Goal: Communication & Community: Answer question/provide support

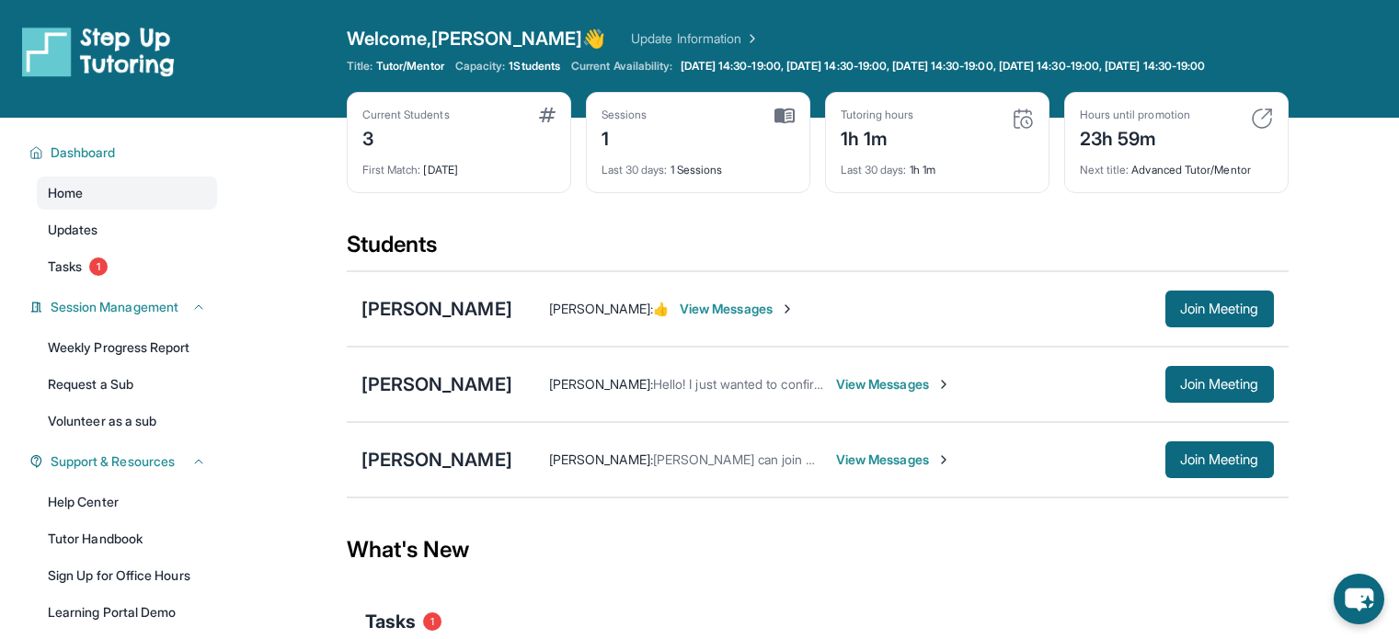
scroll to position [193, 0]
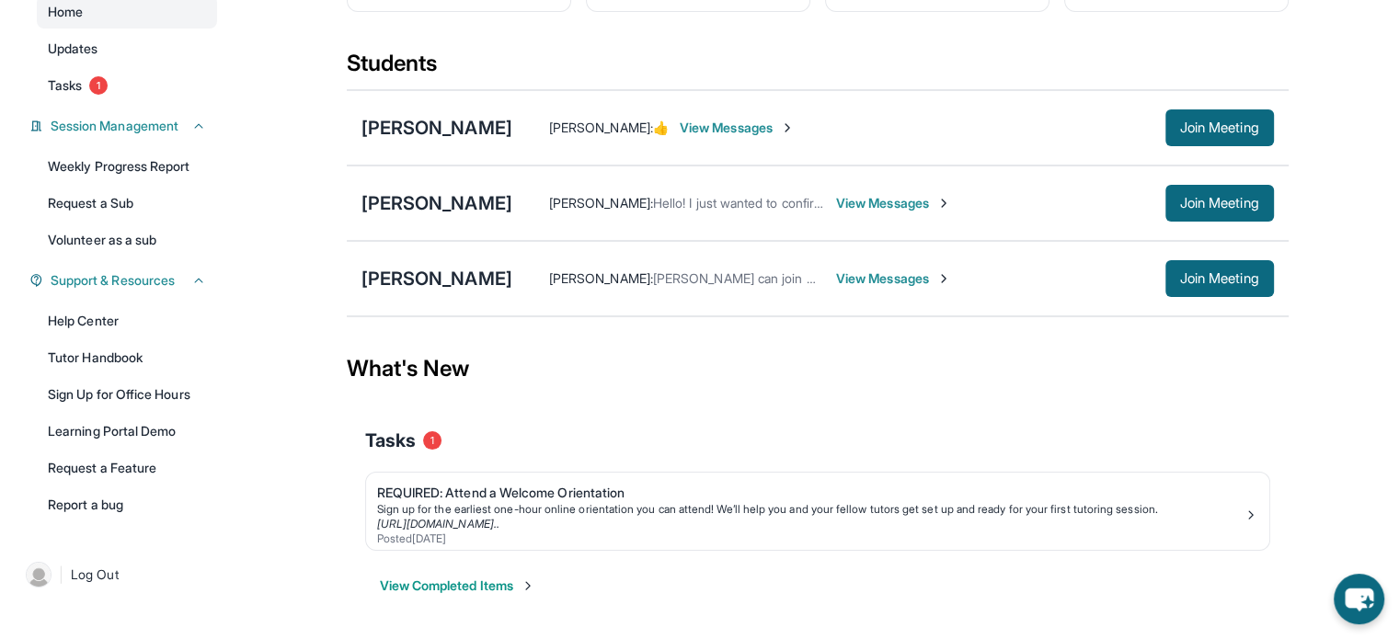
drag, startPoint x: 0, startPoint y: 0, endPoint x: 949, endPoint y: 201, distance: 969.7
click at [949, 201] on img at bounding box center [944, 203] width 15 height 15
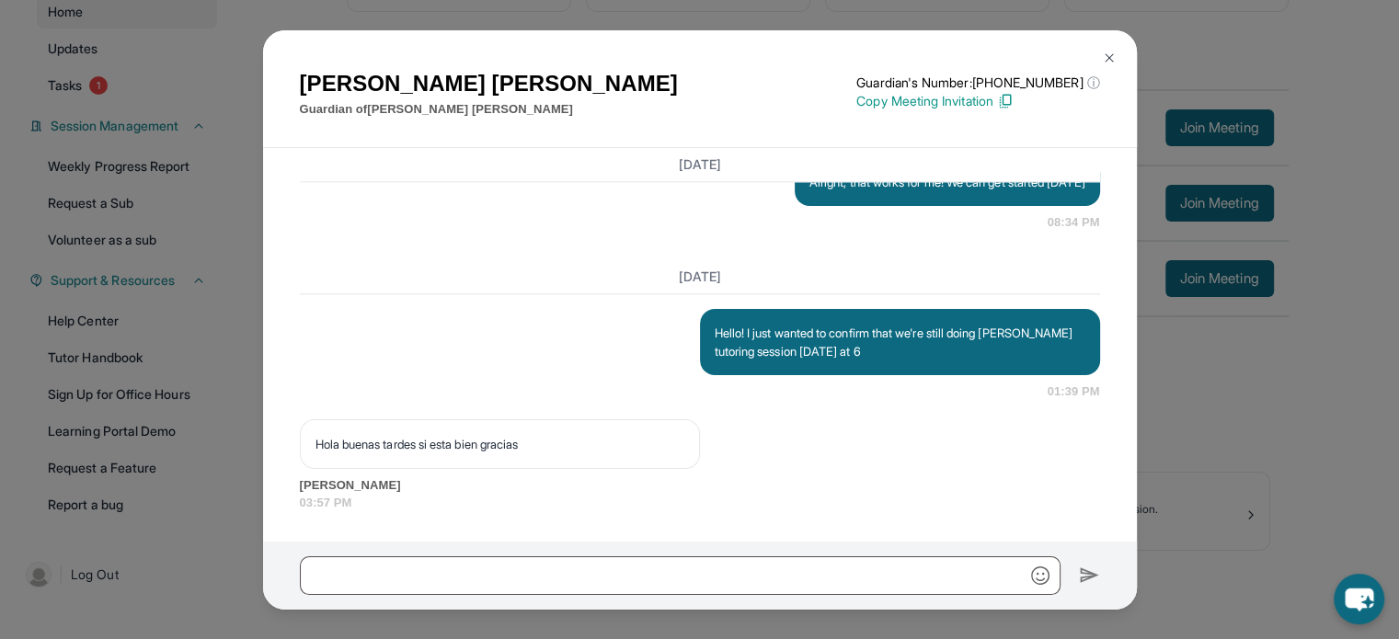
scroll to position [2194, 0]
click at [1113, 58] on img at bounding box center [1109, 58] width 15 height 15
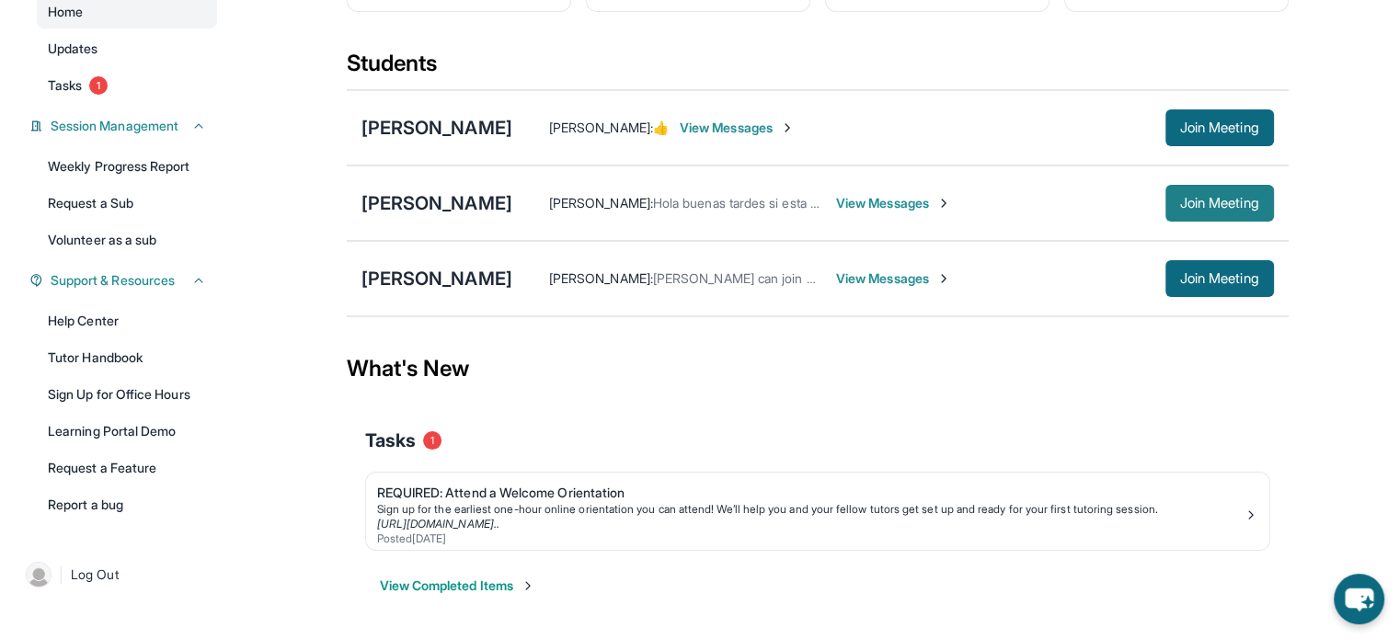
click at [1169, 190] on button "Join Meeting" at bounding box center [1220, 203] width 109 height 37
click at [946, 195] on span "View Messages" at bounding box center [893, 203] width 115 height 18
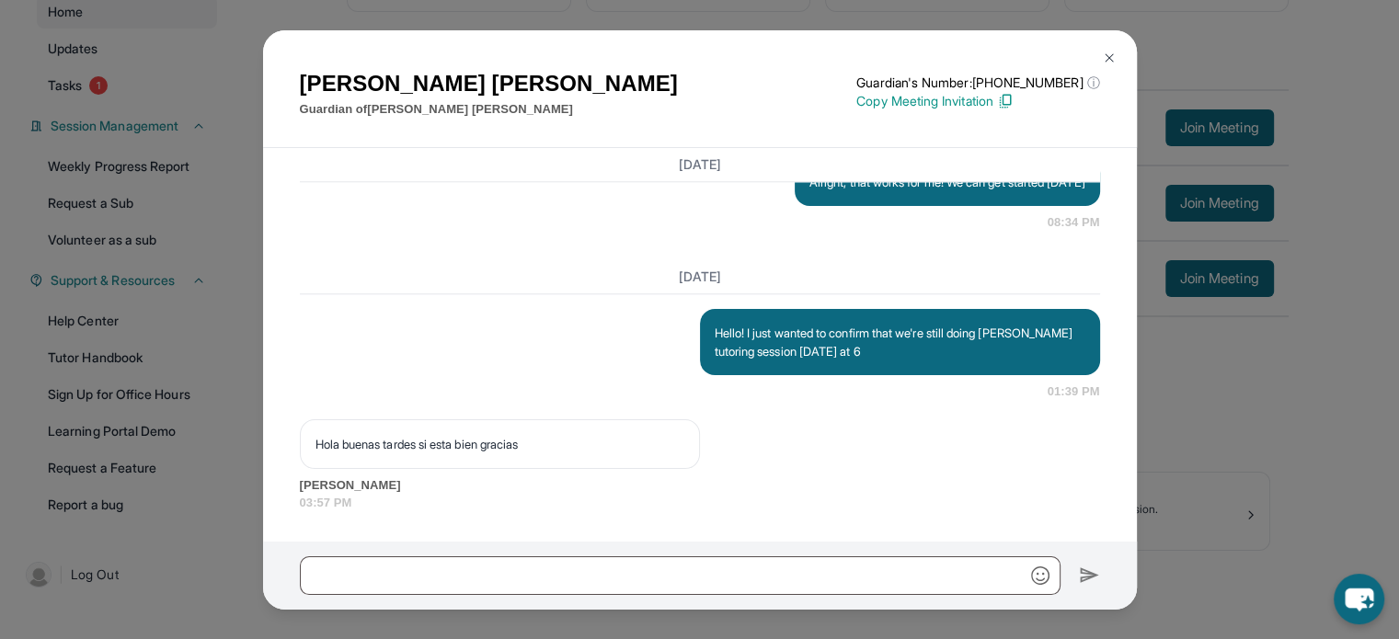
click at [1108, 64] on img at bounding box center [1109, 58] width 15 height 15
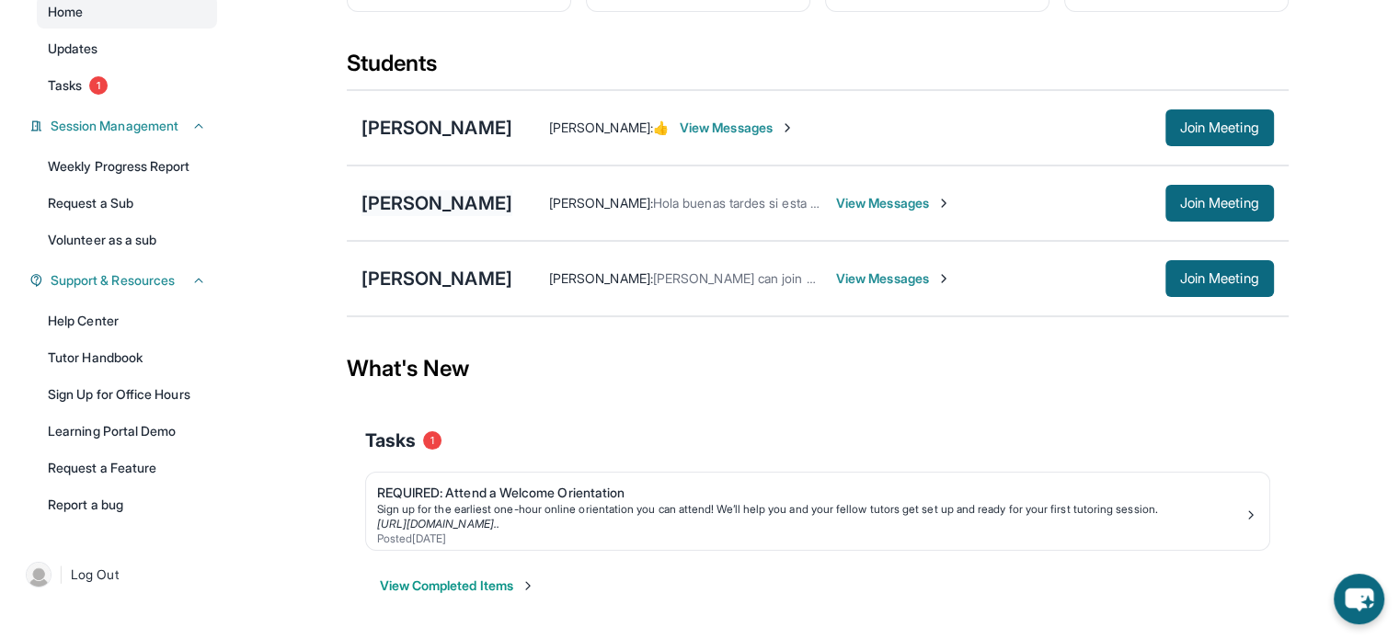
click at [394, 196] on div "[PERSON_NAME]" at bounding box center [437, 203] width 151 height 26
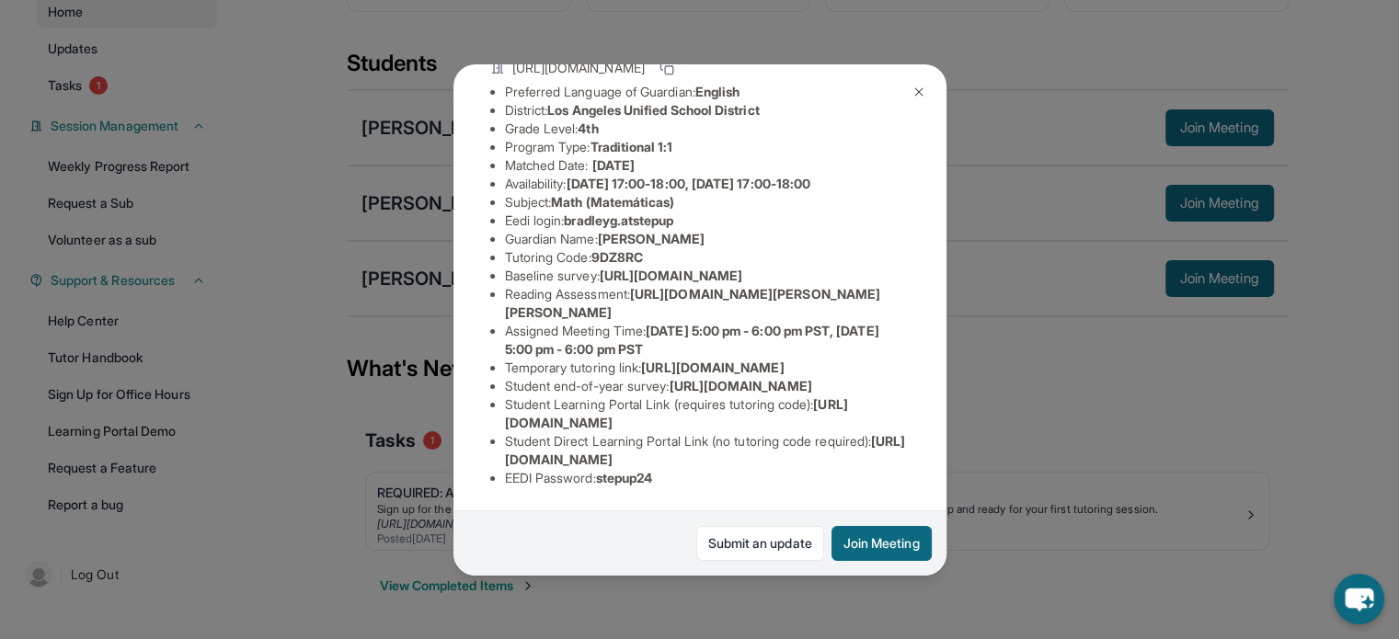
scroll to position [364, 0]
drag, startPoint x: 900, startPoint y: 442, endPoint x: 477, endPoint y: 452, distance: 422.4
click at [477, 452] on div "[PERSON_NAME] Guardian: [PERSON_NAME] Student Information [URL][DOMAIN_NAME] Pr…" at bounding box center [700, 320] width 493 height 512
copy span "[URL][DOMAIN_NAME]"
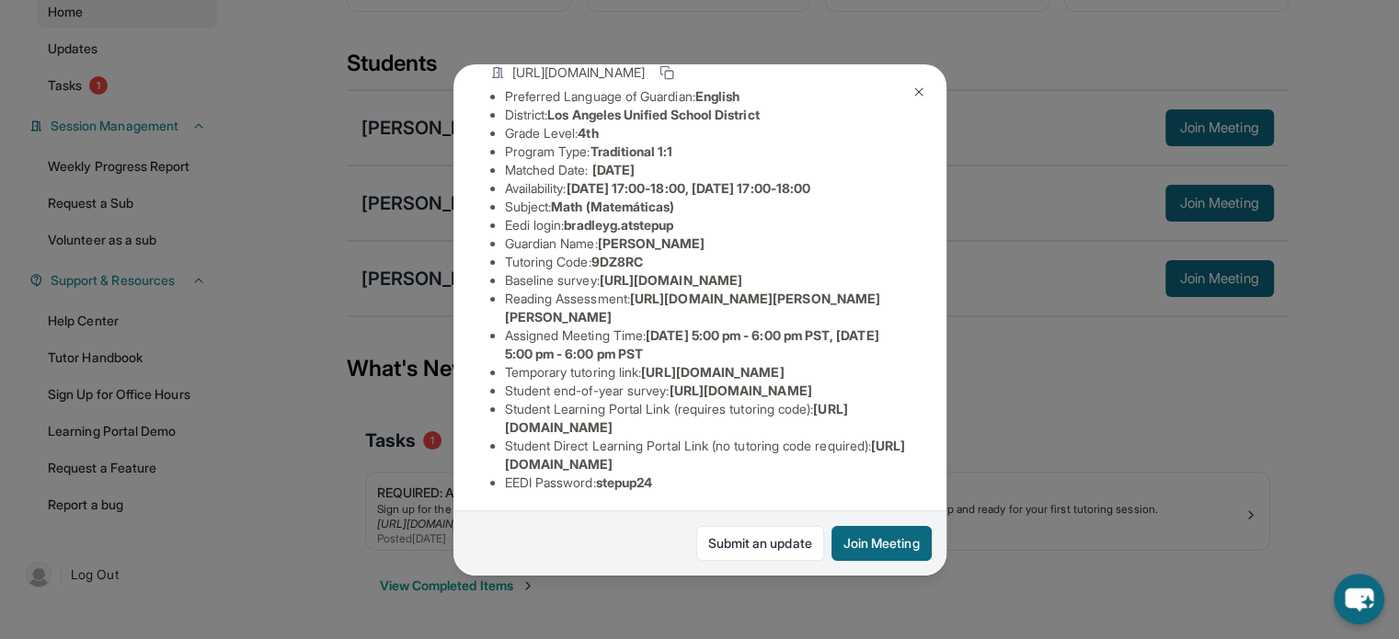
scroll to position [88, 0]
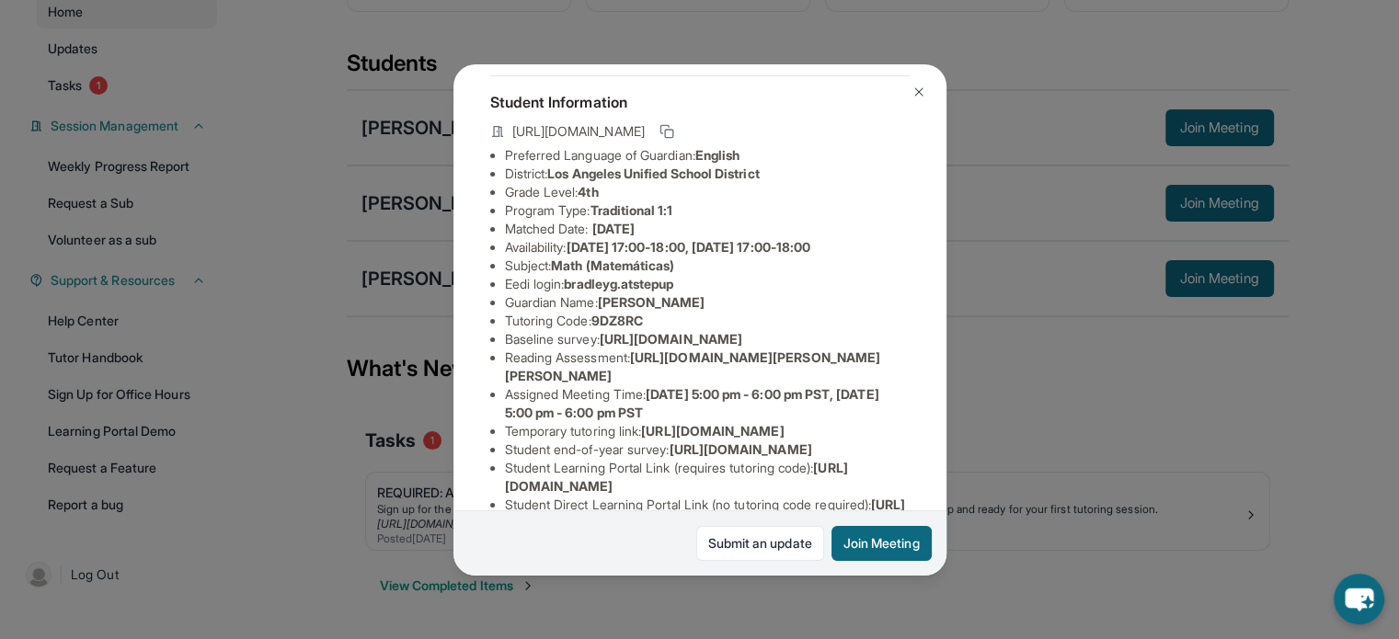
click at [1056, 295] on div "[PERSON_NAME] Guardian: [PERSON_NAME] Student Information [URL][DOMAIN_NAME] Pr…" at bounding box center [699, 319] width 1399 height 639
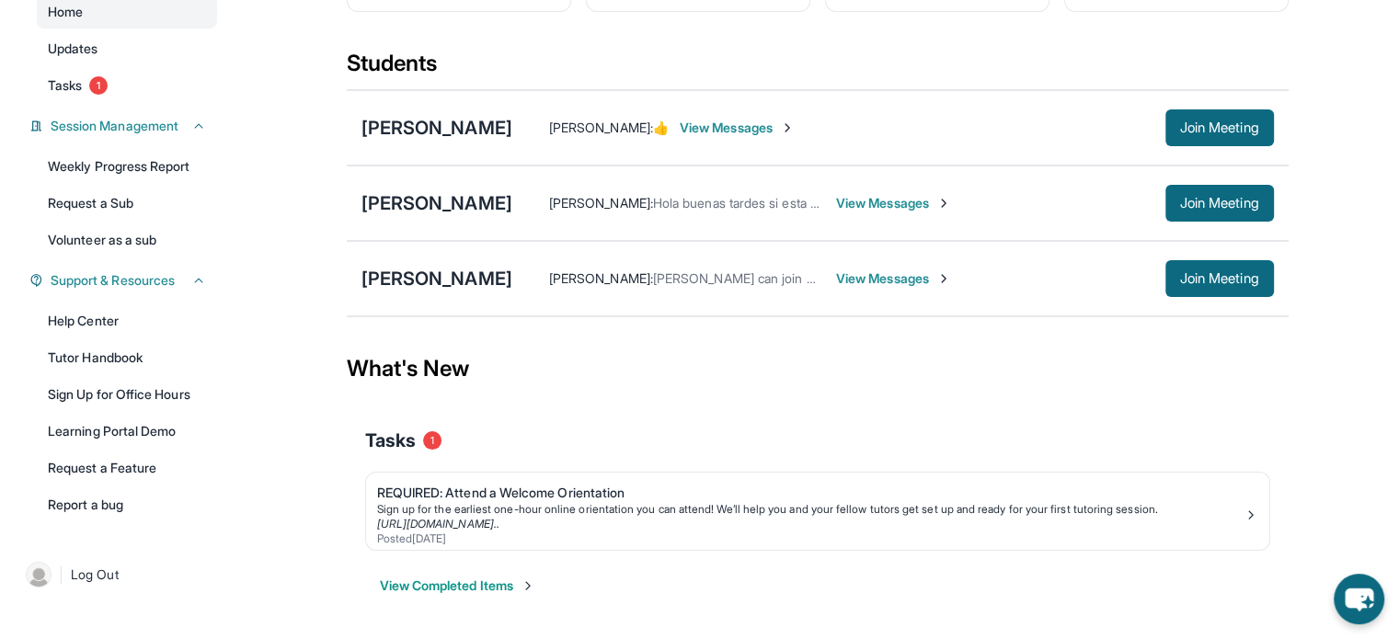
click at [890, 201] on span "View Messages" at bounding box center [893, 203] width 115 height 18
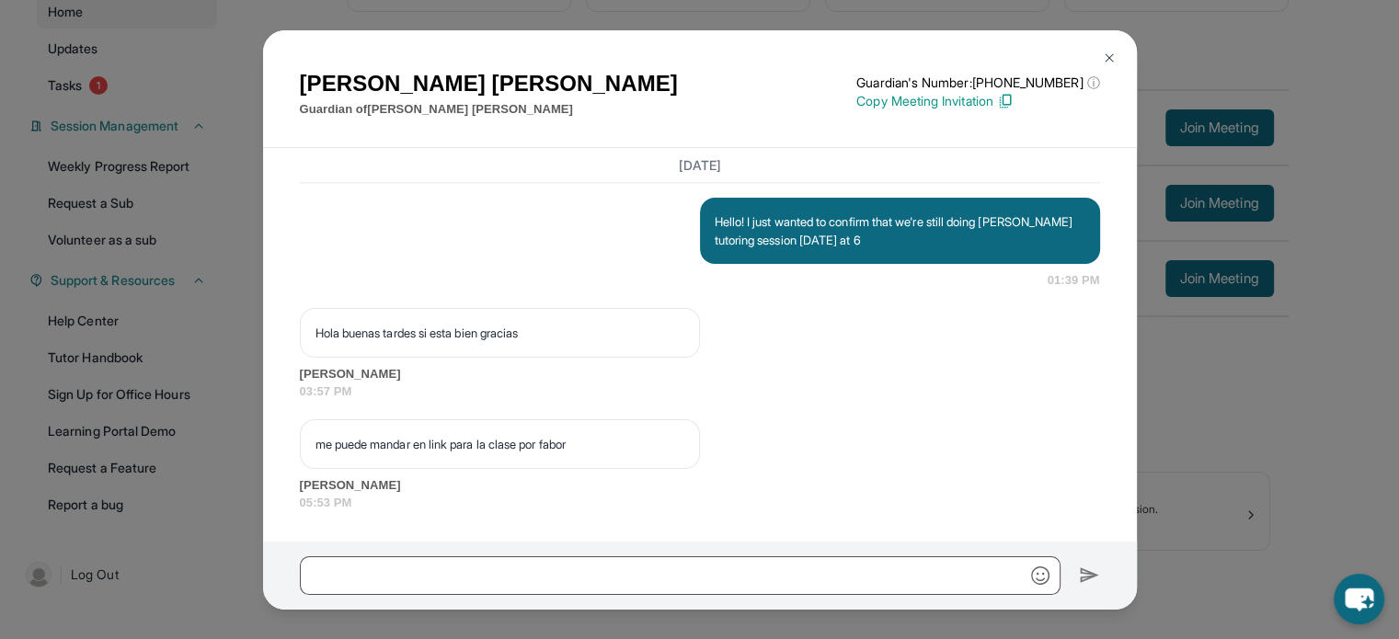
scroll to position [2305, 0]
click at [604, 569] on input "text" at bounding box center [680, 576] width 761 height 39
drag, startPoint x: 638, startPoint y: 438, endPoint x: 310, endPoint y: 448, distance: 328.6
click at [310, 448] on div "me puede mandar en link para la clase por fabor" at bounding box center [500, 445] width 400 height 50
copy p "me puede mandar en link para la clase por fabor"
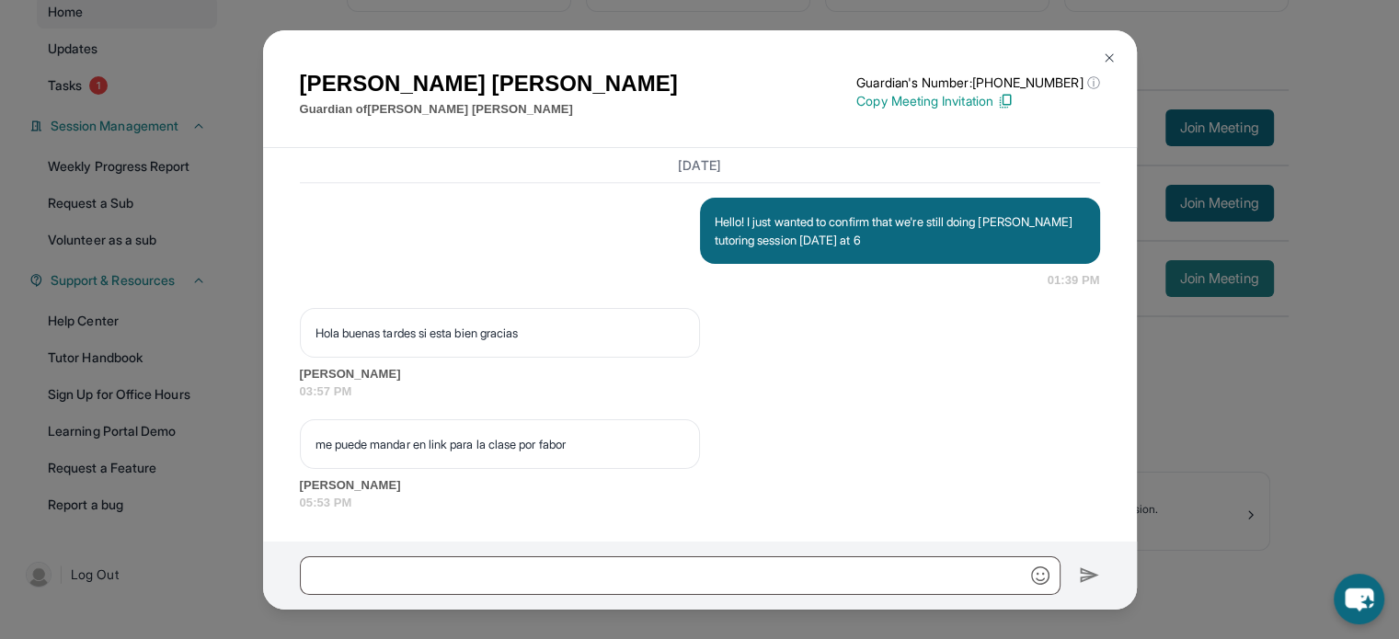
drag, startPoint x: 1282, startPoint y: 371, endPoint x: 1218, endPoint y: 264, distance: 124.6
click at [1278, 372] on div "[PERSON_NAME] Guardian of [PERSON_NAME] Guardian's Number: [PHONE_NUMBER] ⓘ Thi…" at bounding box center [699, 319] width 1399 height 639
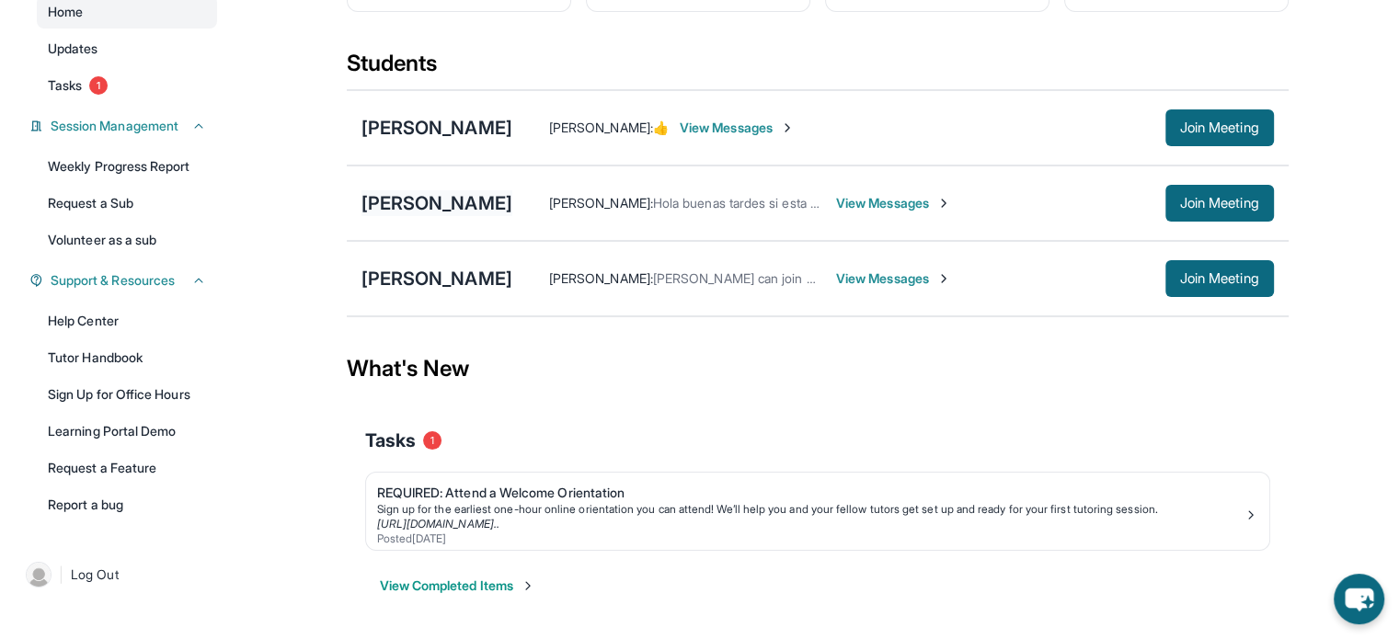
click at [418, 197] on div "[PERSON_NAME]" at bounding box center [437, 203] width 151 height 26
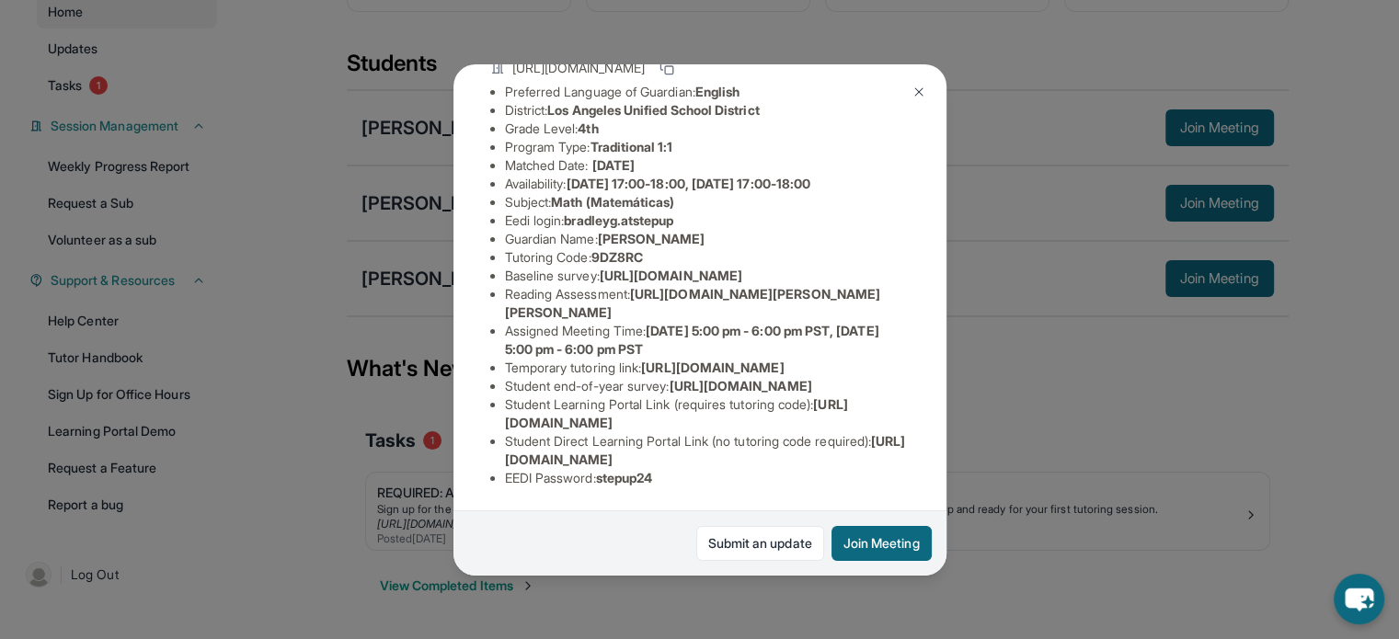
scroll to position [364, 0]
drag, startPoint x: 907, startPoint y: 444, endPoint x: 499, endPoint y: 439, distance: 408.5
click at [499, 439] on div "[PERSON_NAME] Guardian: [PERSON_NAME] Student Information [URL][DOMAIN_NAME] Pr…" at bounding box center [700, 320] width 493 height 512
copy span "[URL][DOMAIN_NAME]"
click at [1264, 433] on div "[PERSON_NAME] Guardian: [PERSON_NAME] Student Information [URL][DOMAIN_NAME] Pr…" at bounding box center [699, 319] width 1399 height 639
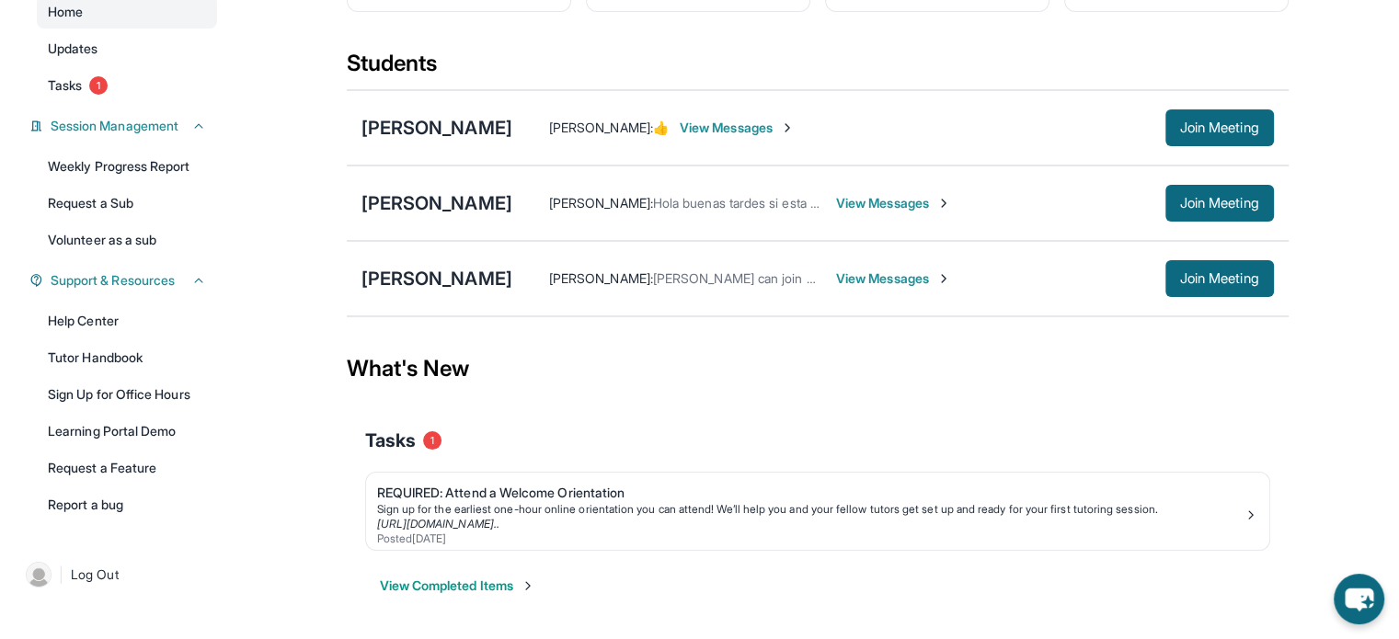
click at [911, 212] on span "View Messages" at bounding box center [893, 203] width 115 height 18
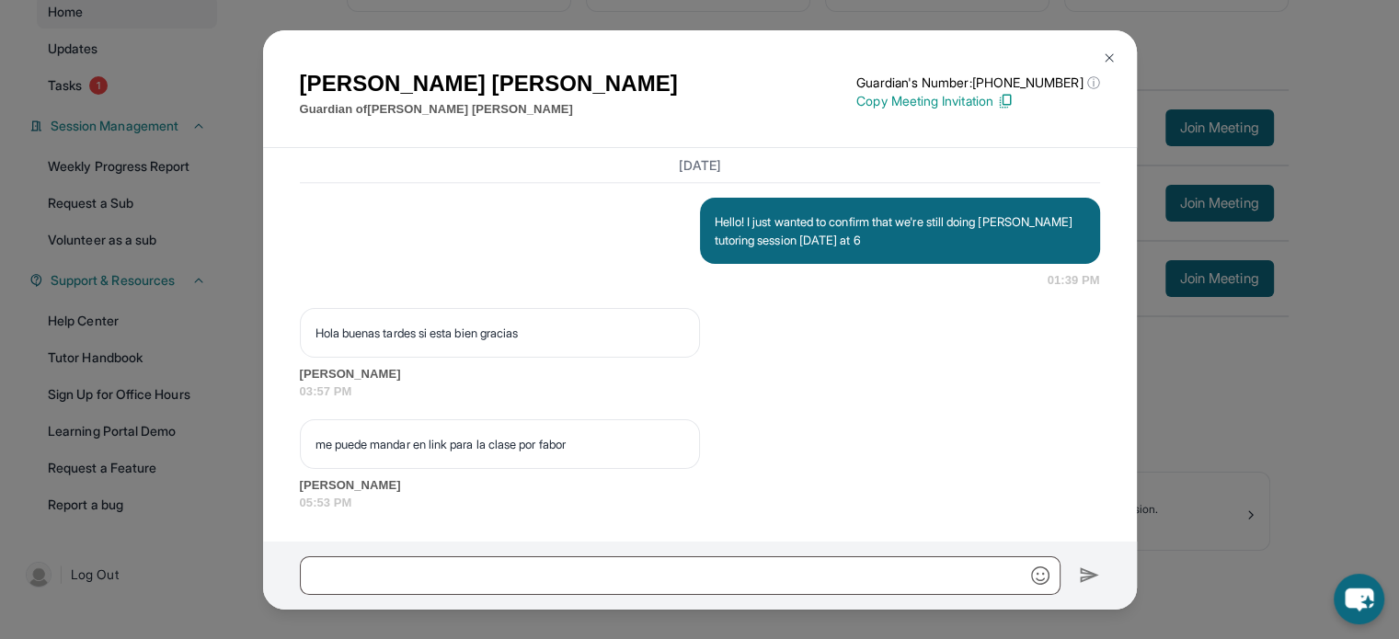
scroll to position [2305, 0]
click at [741, 566] on input "text" at bounding box center [680, 576] width 761 height 39
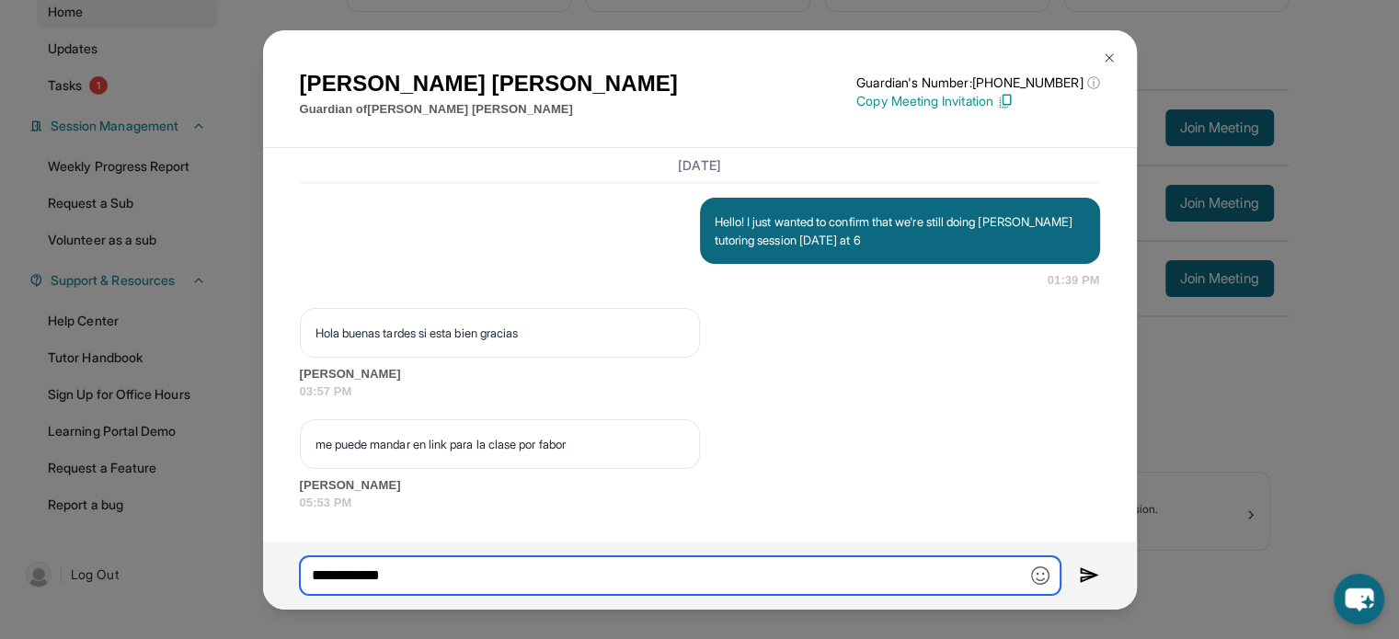
type input "**********"
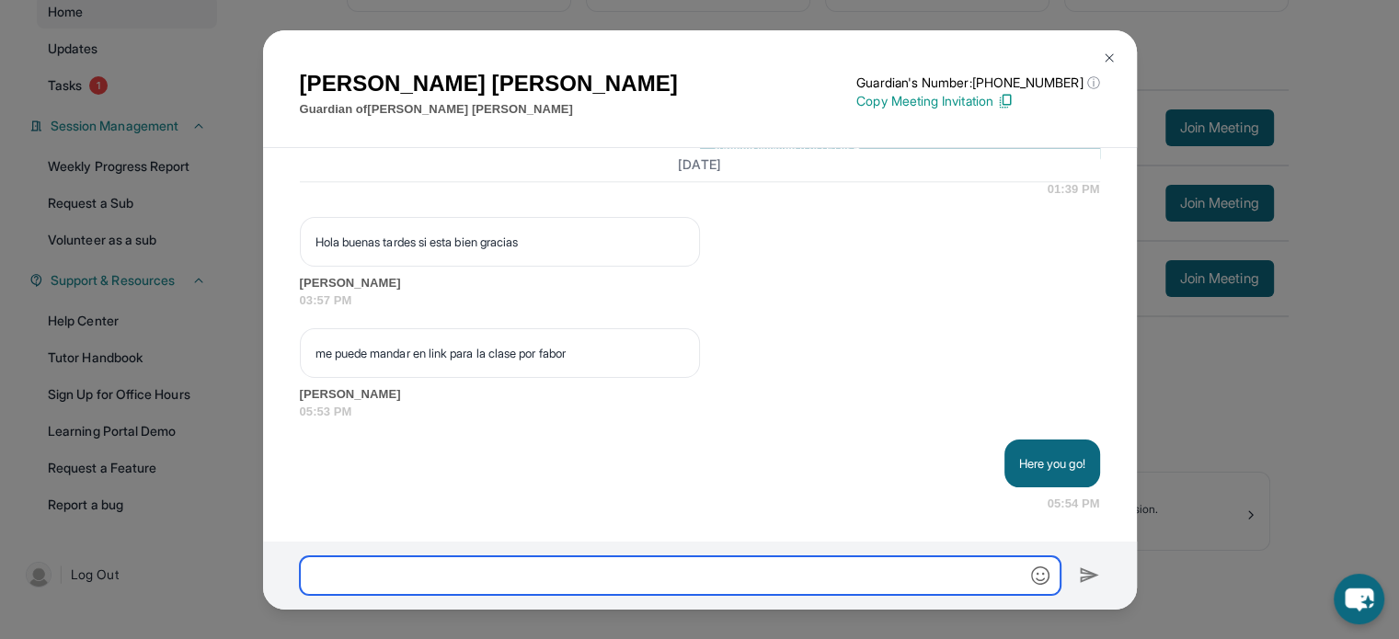
scroll to position [2397, 0]
paste input "**********"
type input "**********"
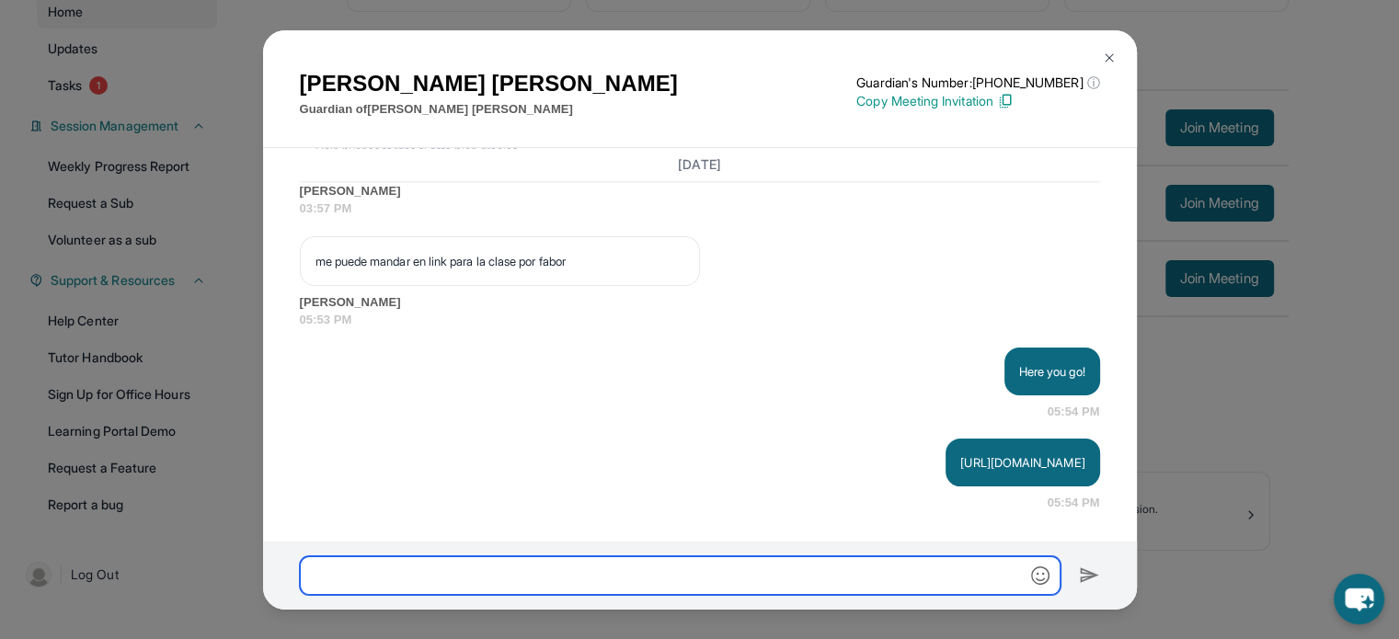
scroll to position [2489, 0]
click at [1245, 373] on div "[PERSON_NAME] Guardian of [PERSON_NAME] Guardian's Number: [PHONE_NUMBER] ⓘ Thi…" at bounding box center [699, 319] width 1399 height 639
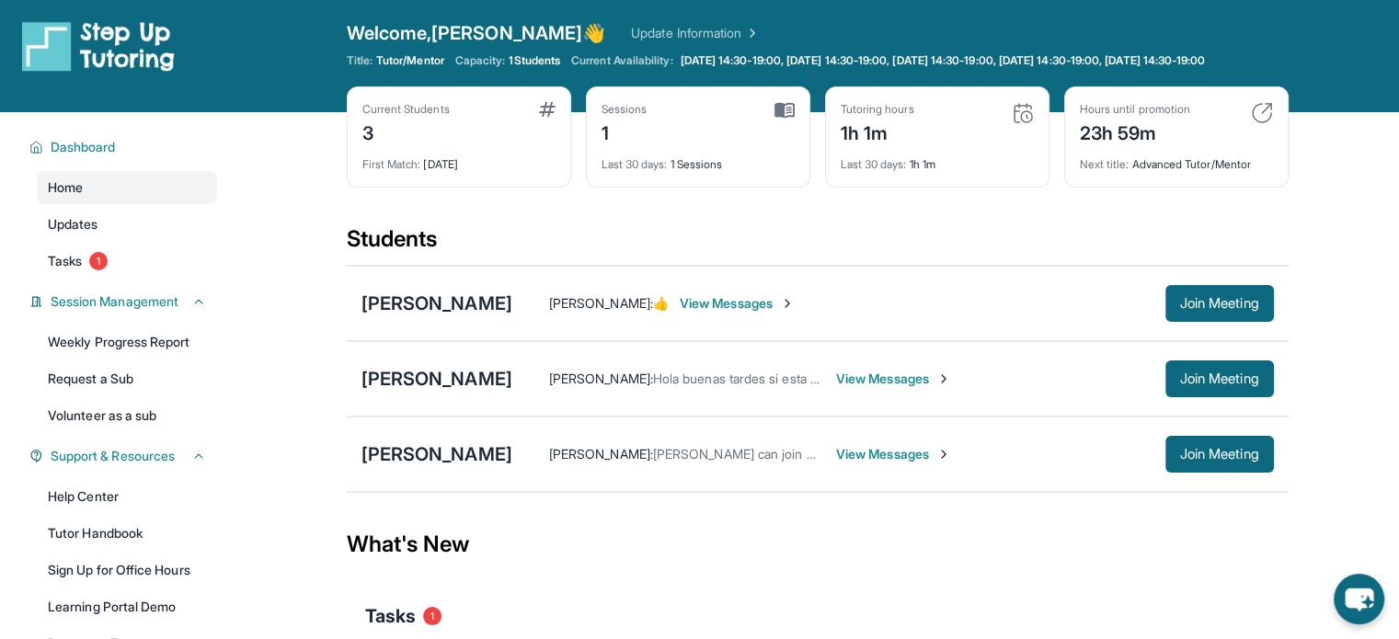
scroll to position [0, 0]
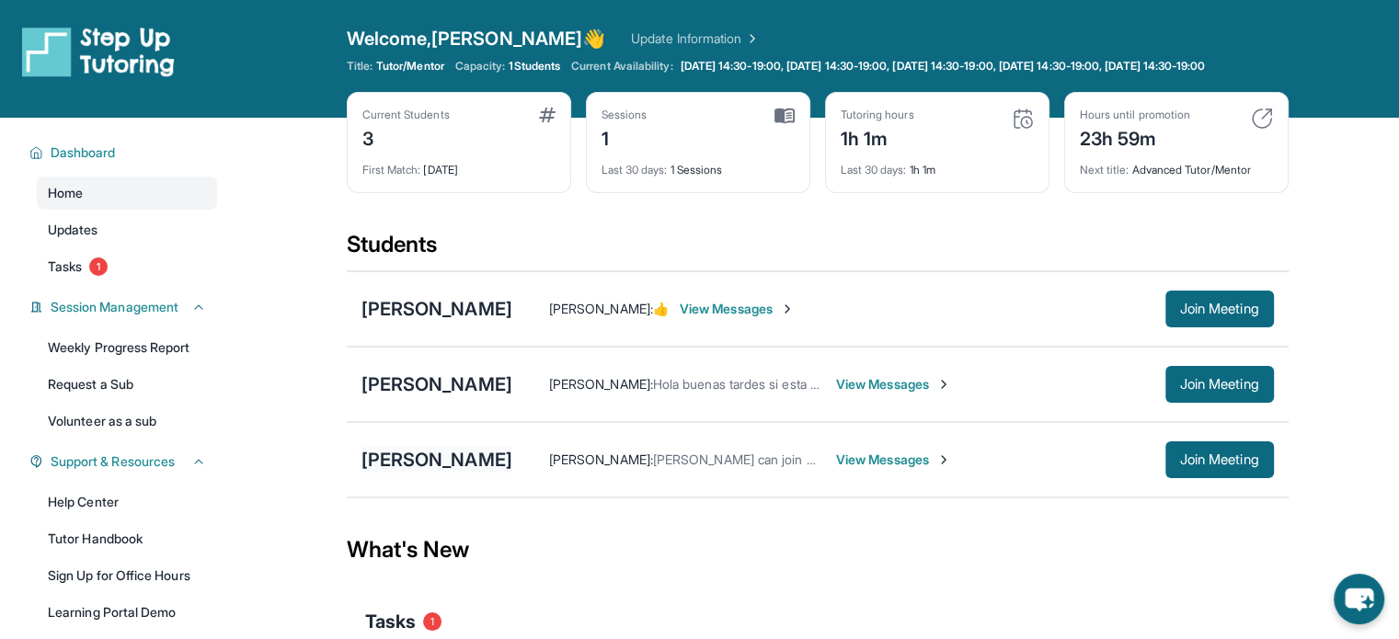
click at [439, 471] on div "[PERSON_NAME]" at bounding box center [437, 460] width 151 height 26
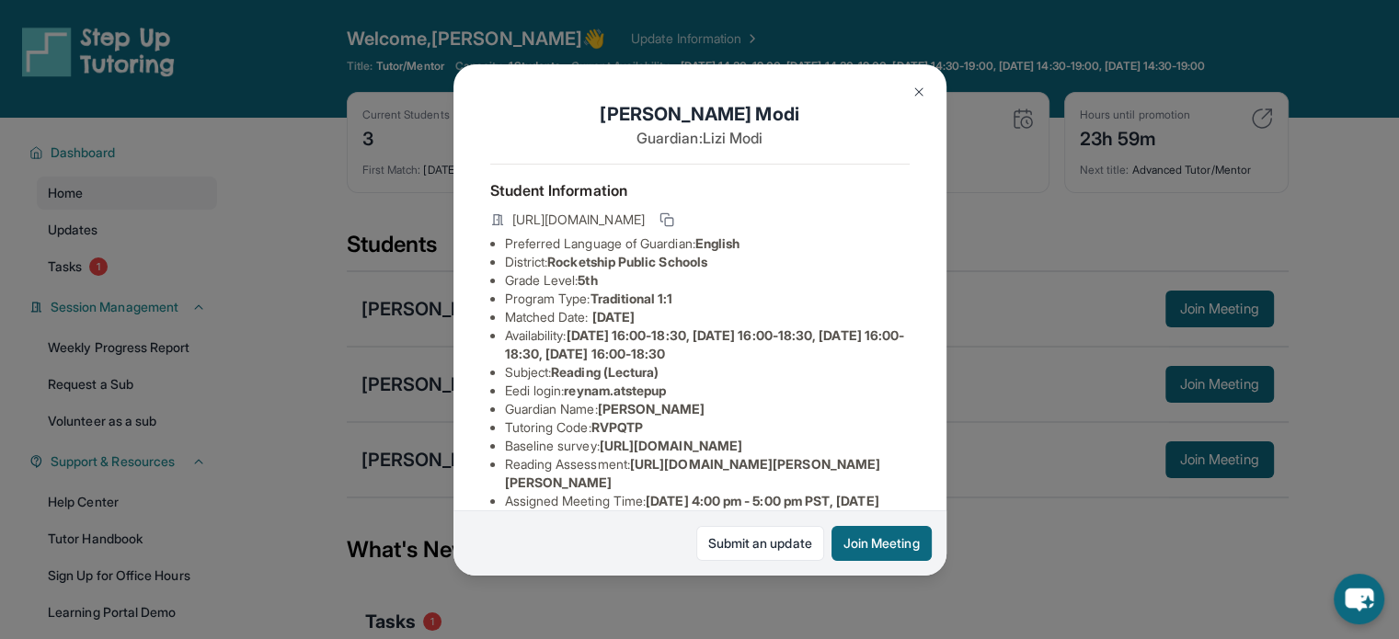
click at [352, 377] on div "[PERSON_NAME] Guardian: [PERSON_NAME] Student Information [URL][DOMAIN_NAME] Pr…" at bounding box center [699, 319] width 1399 height 639
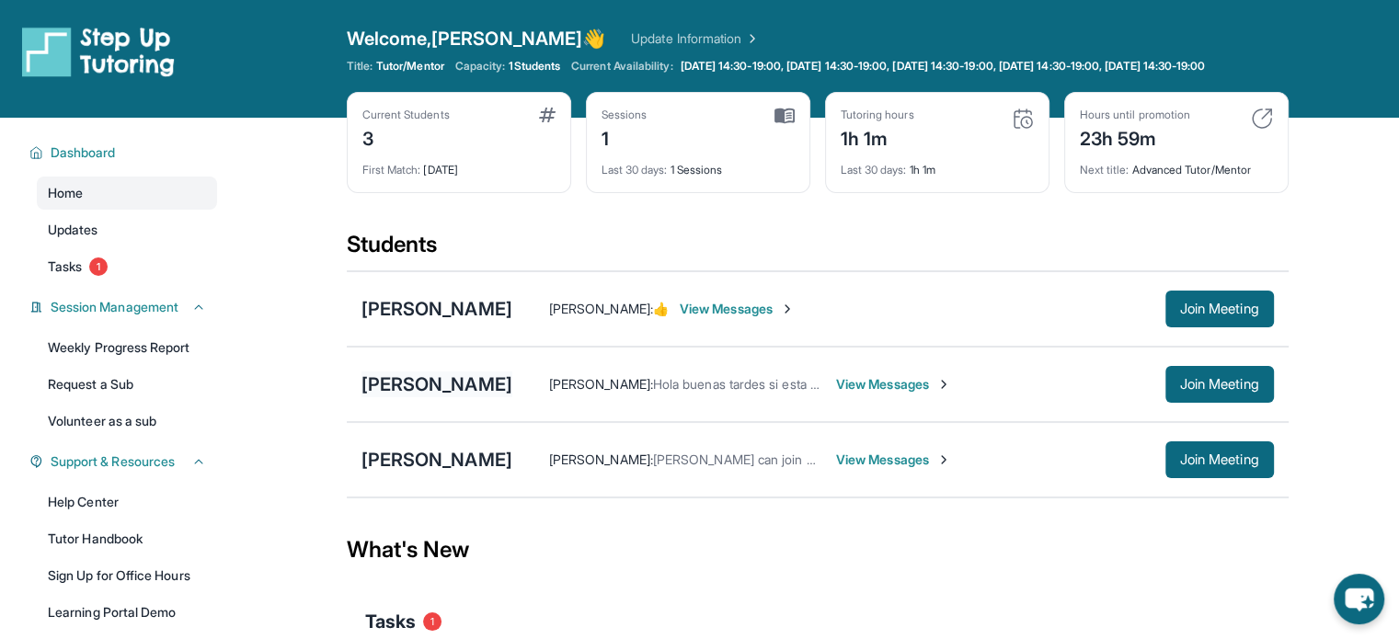
click at [427, 397] on div "[PERSON_NAME]" at bounding box center [437, 385] width 151 height 26
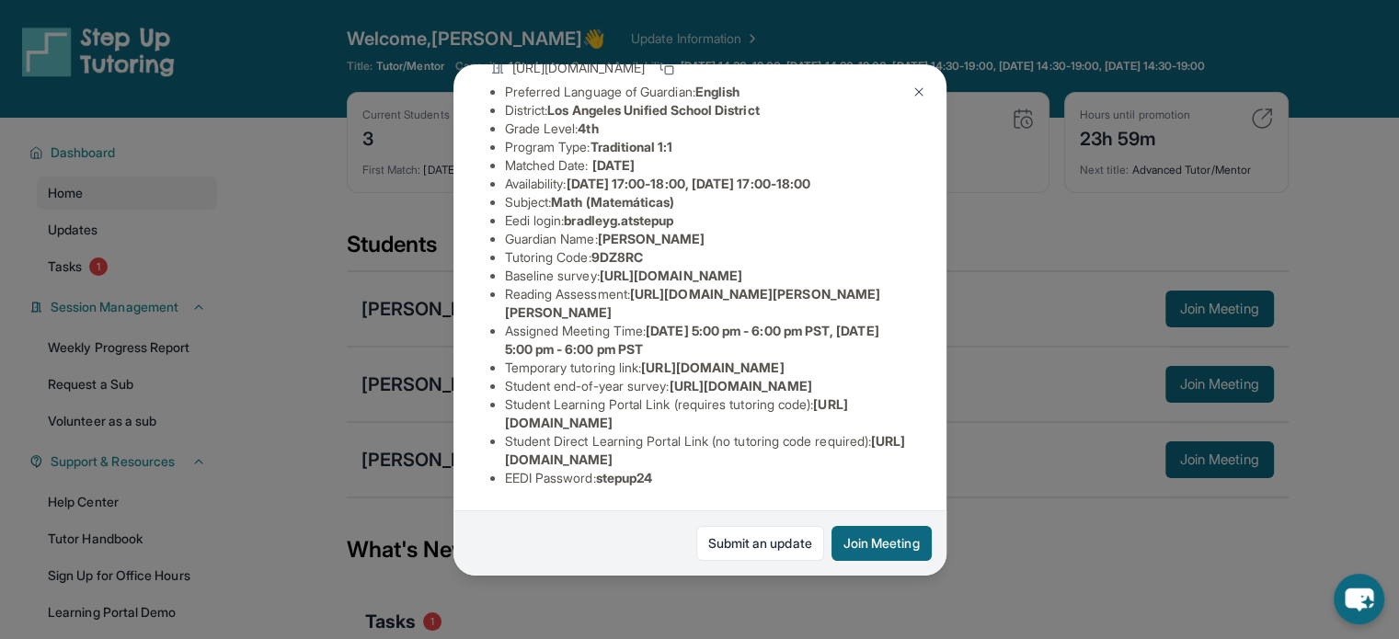
scroll to position [184, 668]
drag, startPoint x: 493, startPoint y: 271, endPoint x: 972, endPoint y: 316, distance: 480.4
click at [972, 316] on div "[PERSON_NAME] Guardian: [PERSON_NAME] Student Information [URL][DOMAIN_NAME] Pr…" at bounding box center [699, 319] width 1399 height 639
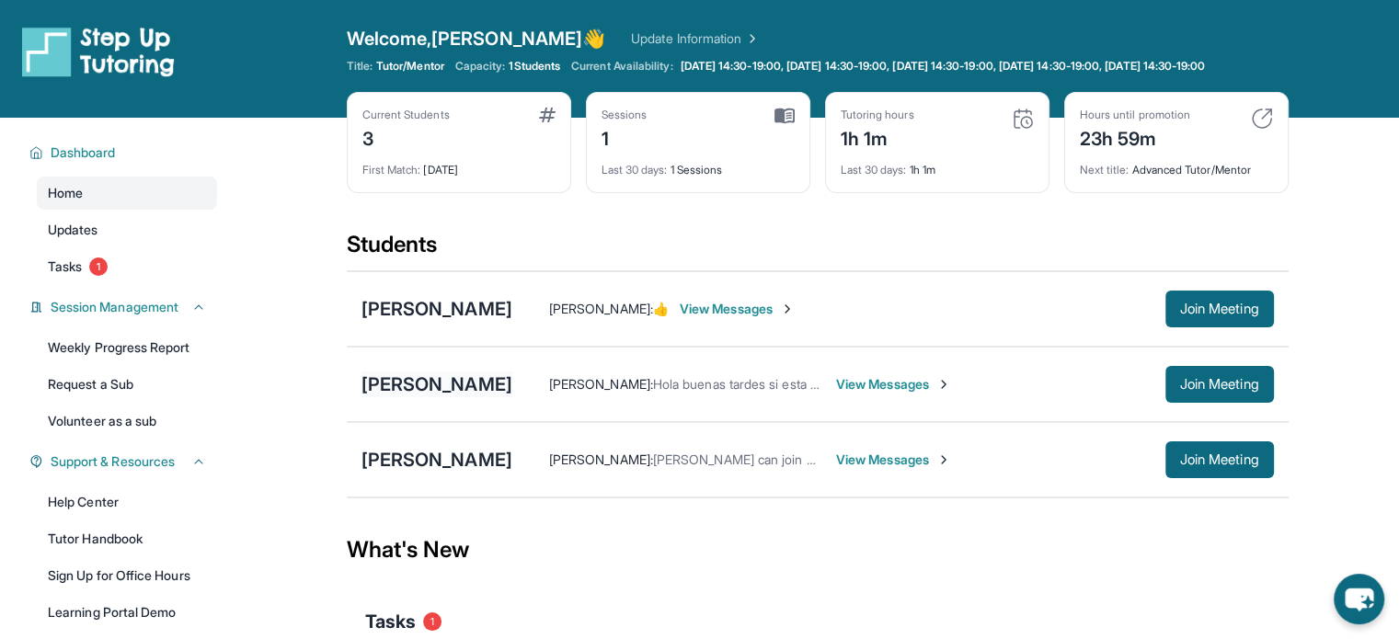
click at [416, 397] on div "[PERSON_NAME]" at bounding box center [437, 385] width 151 height 26
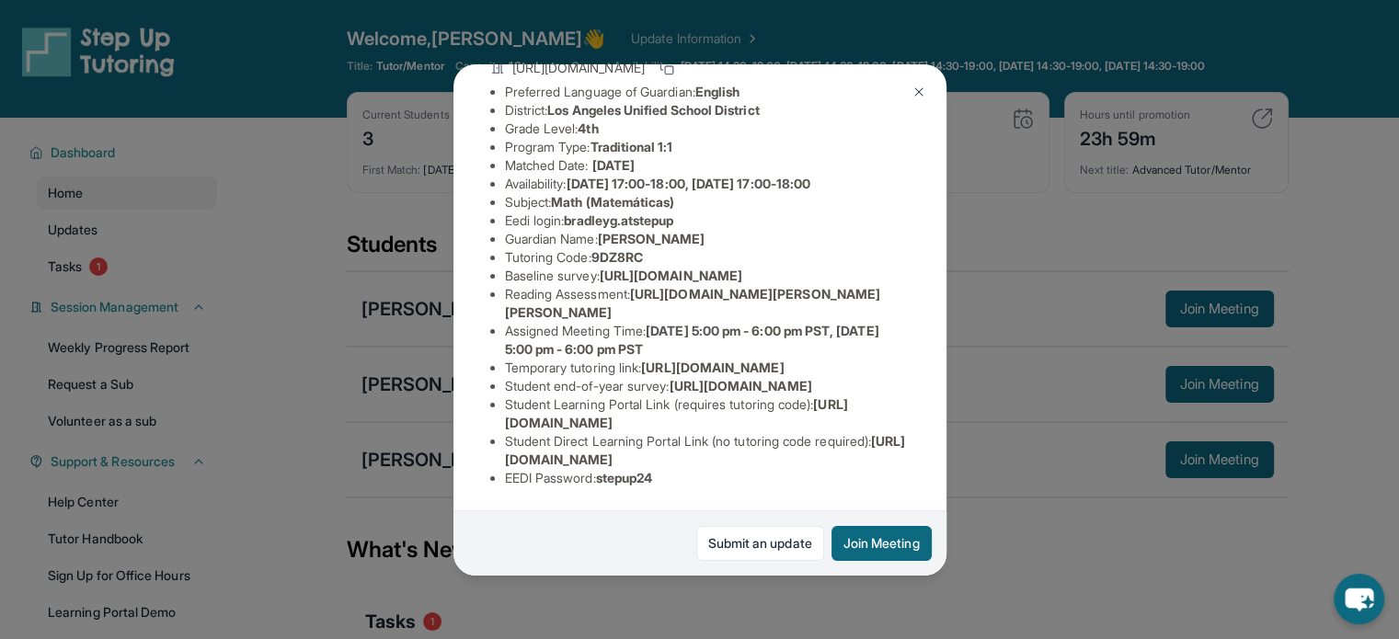
drag, startPoint x: 499, startPoint y: 270, endPoint x: 857, endPoint y: 318, distance: 362.0
click at [857, 318] on div "[PERSON_NAME] Guardian: [PERSON_NAME] Student Information [URL][DOMAIN_NAME] Pr…" at bounding box center [700, 320] width 493 height 512
copy span "[URL][DOMAIN_NAME]"
click at [927, 86] on button at bounding box center [919, 92] width 37 height 37
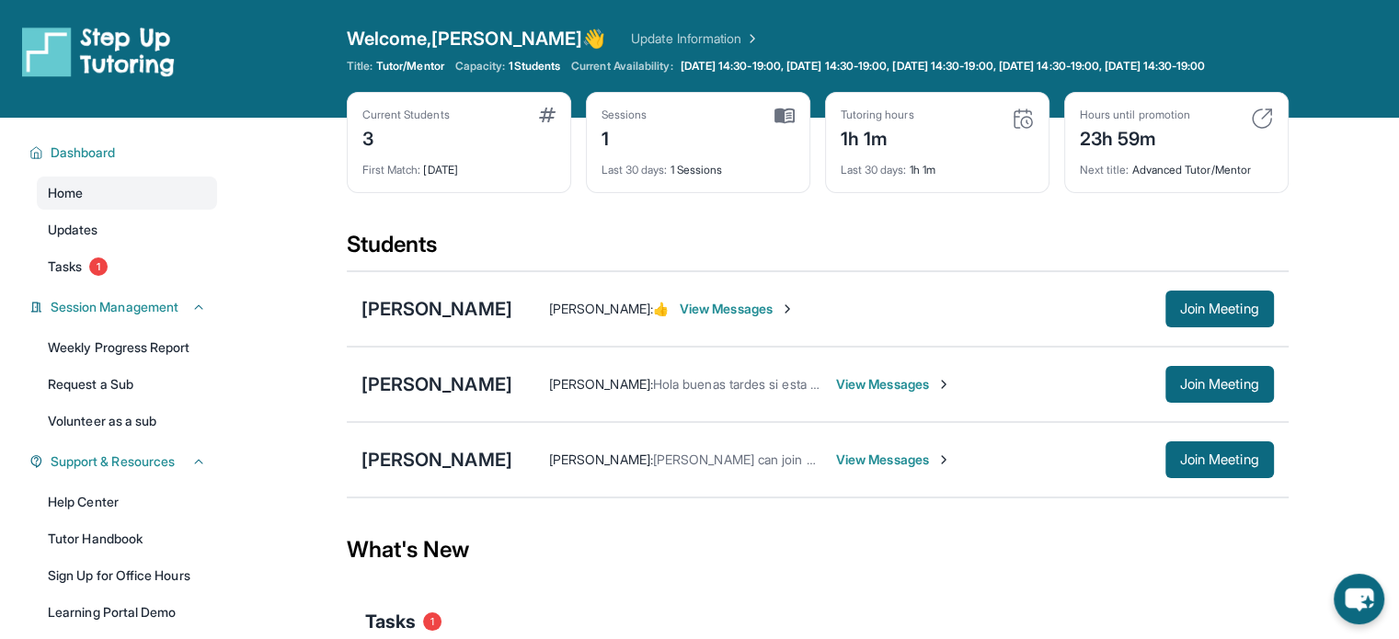
click at [868, 543] on div "What's New" at bounding box center [818, 550] width 942 height 81
click at [937, 393] on span "View Messages" at bounding box center [893, 384] width 115 height 18
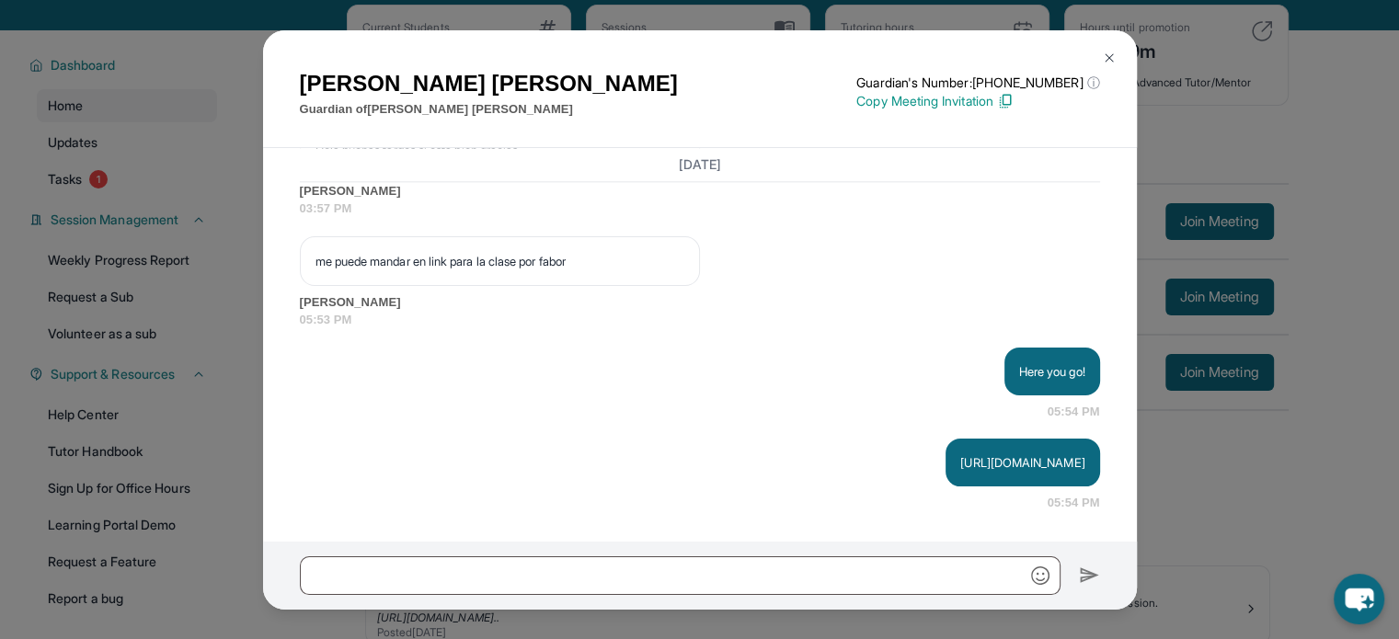
scroll to position [92, 0]
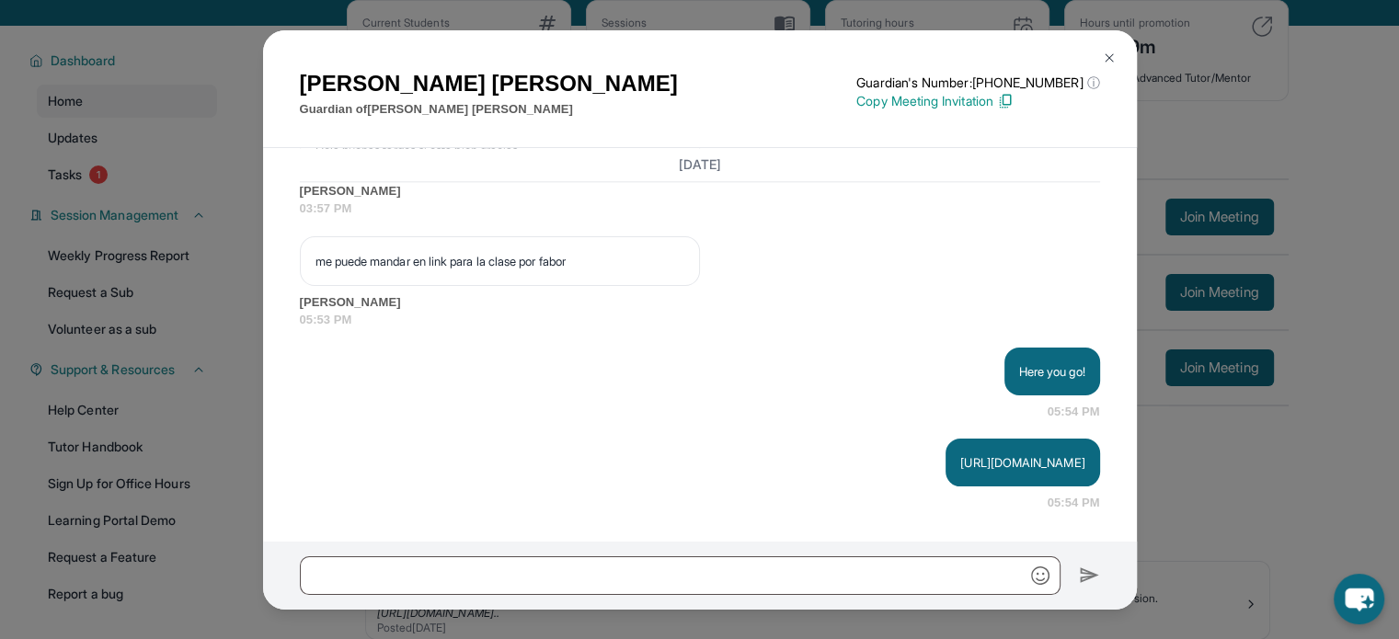
click at [1121, 55] on button at bounding box center [1109, 58] width 37 height 37
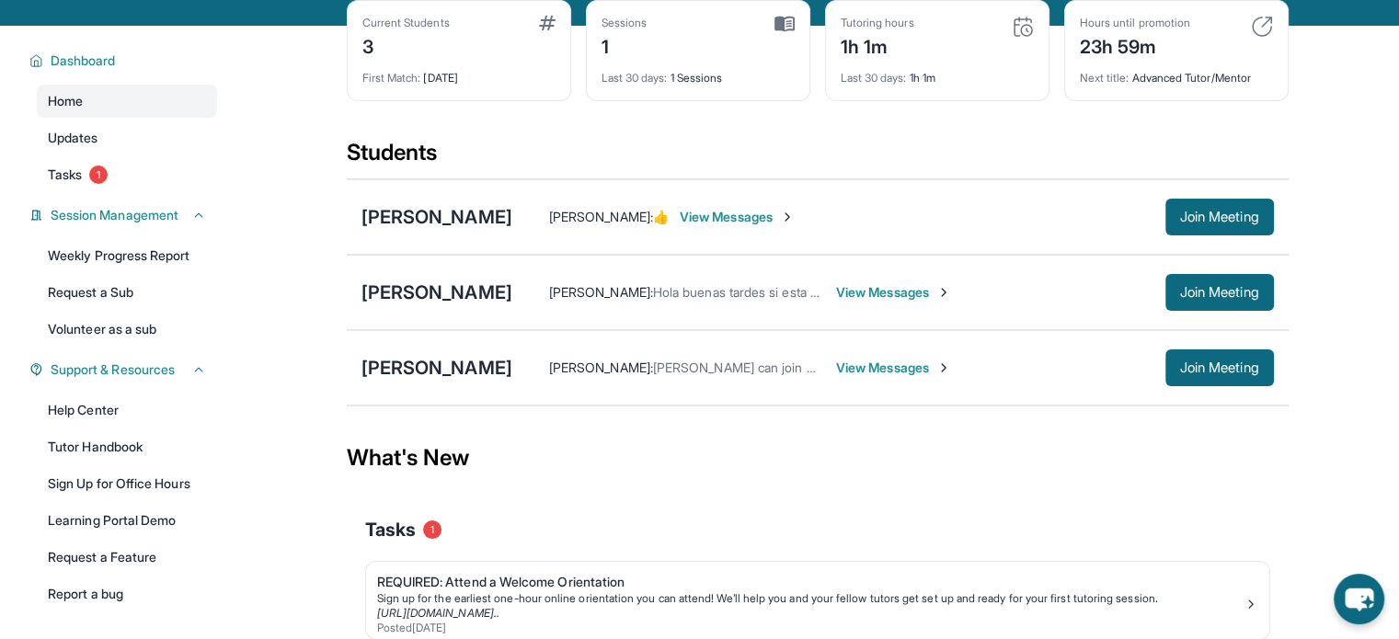
click at [903, 297] on span "View Messages" at bounding box center [893, 292] width 115 height 18
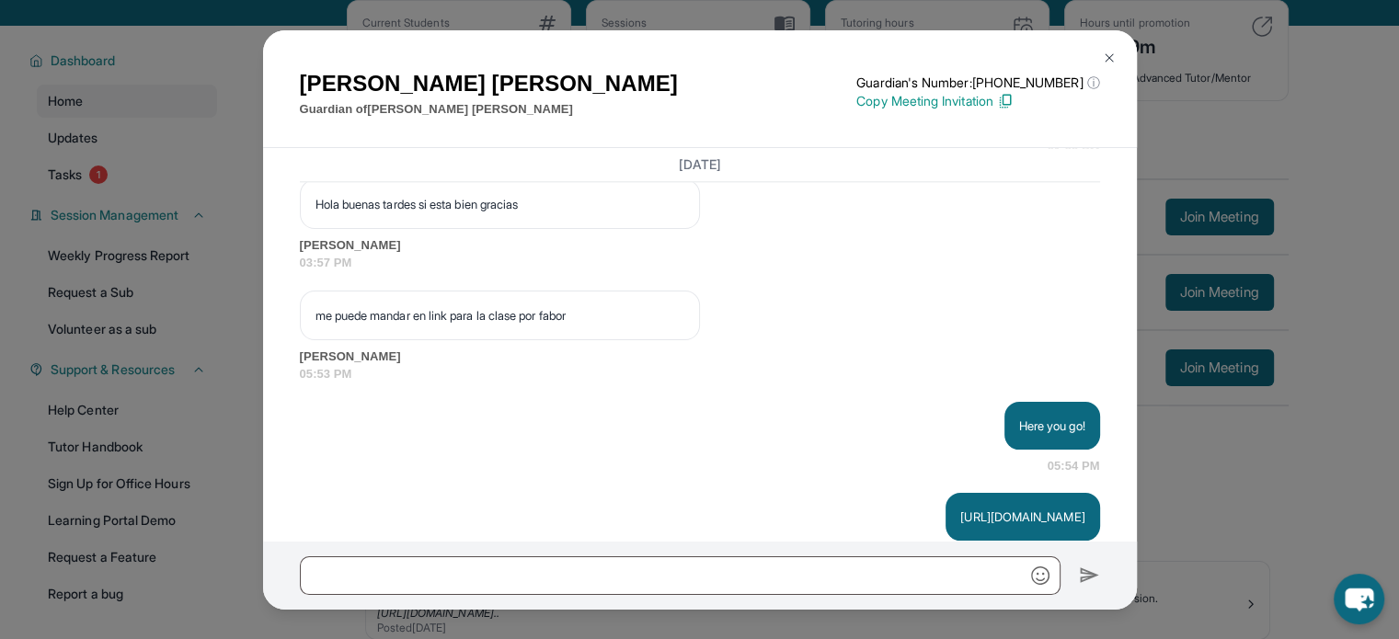
scroll to position [2599, 0]
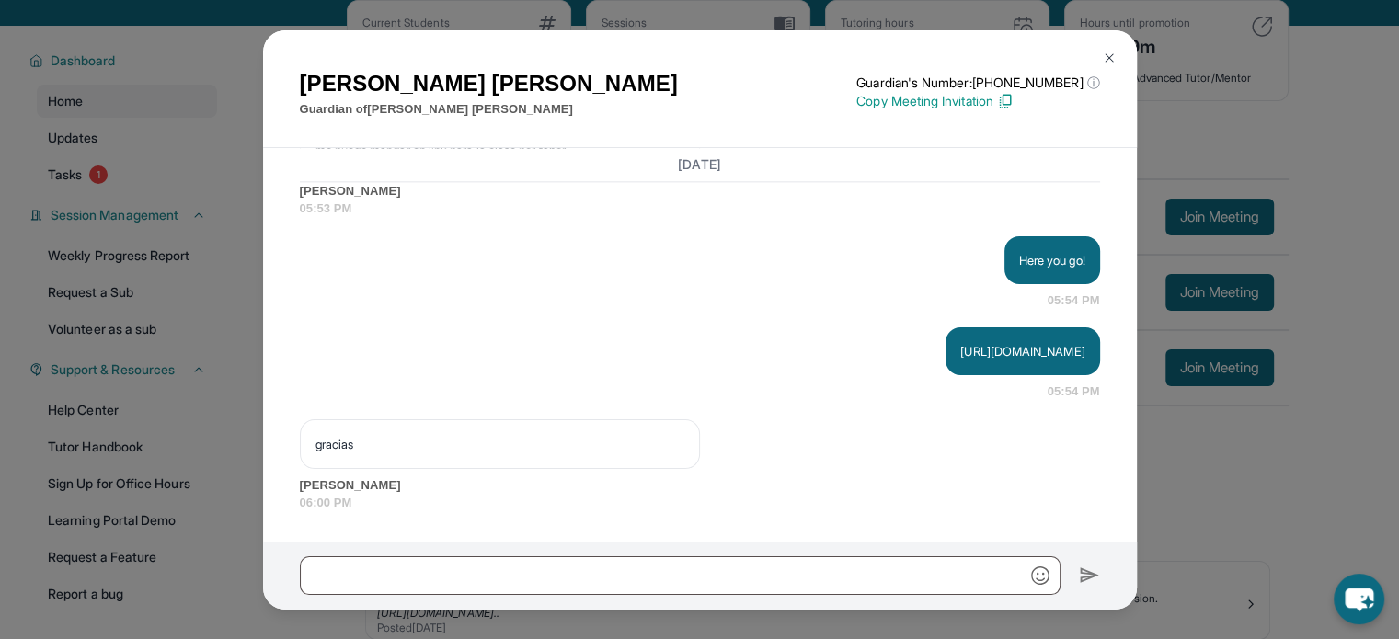
click at [1221, 478] on div "[PERSON_NAME] Guardian of [PERSON_NAME] Guardian's Number: [PHONE_NUMBER] ⓘ Thi…" at bounding box center [699, 319] width 1399 height 639
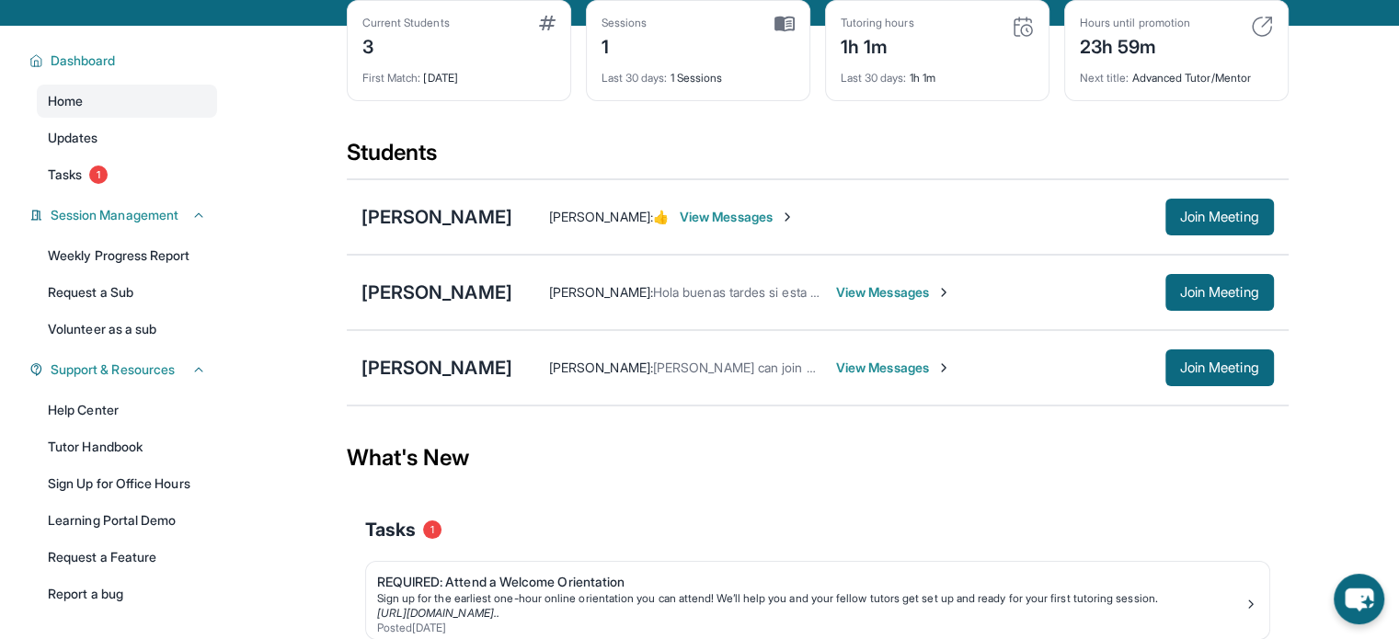
click at [887, 302] on span "View Messages" at bounding box center [893, 292] width 115 height 18
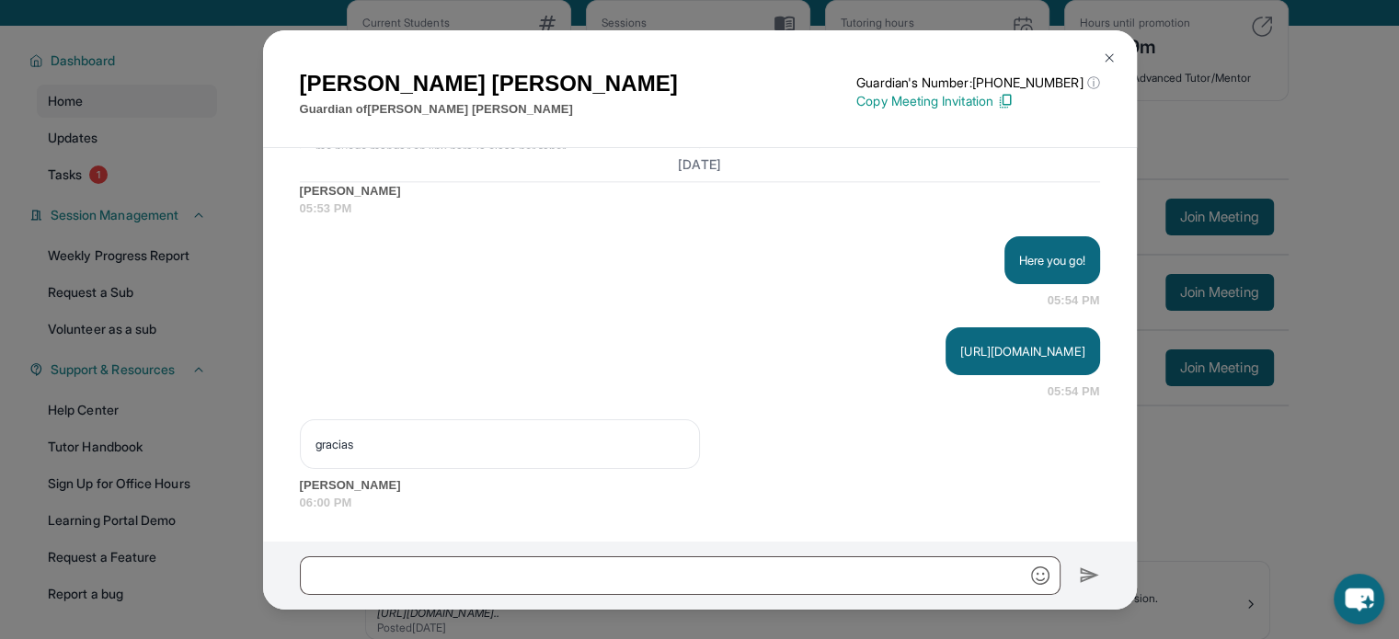
click at [1299, 523] on div "[PERSON_NAME] Guardian of [PERSON_NAME] Guardian's Number: [PHONE_NUMBER] ⓘ Thi…" at bounding box center [699, 319] width 1399 height 639
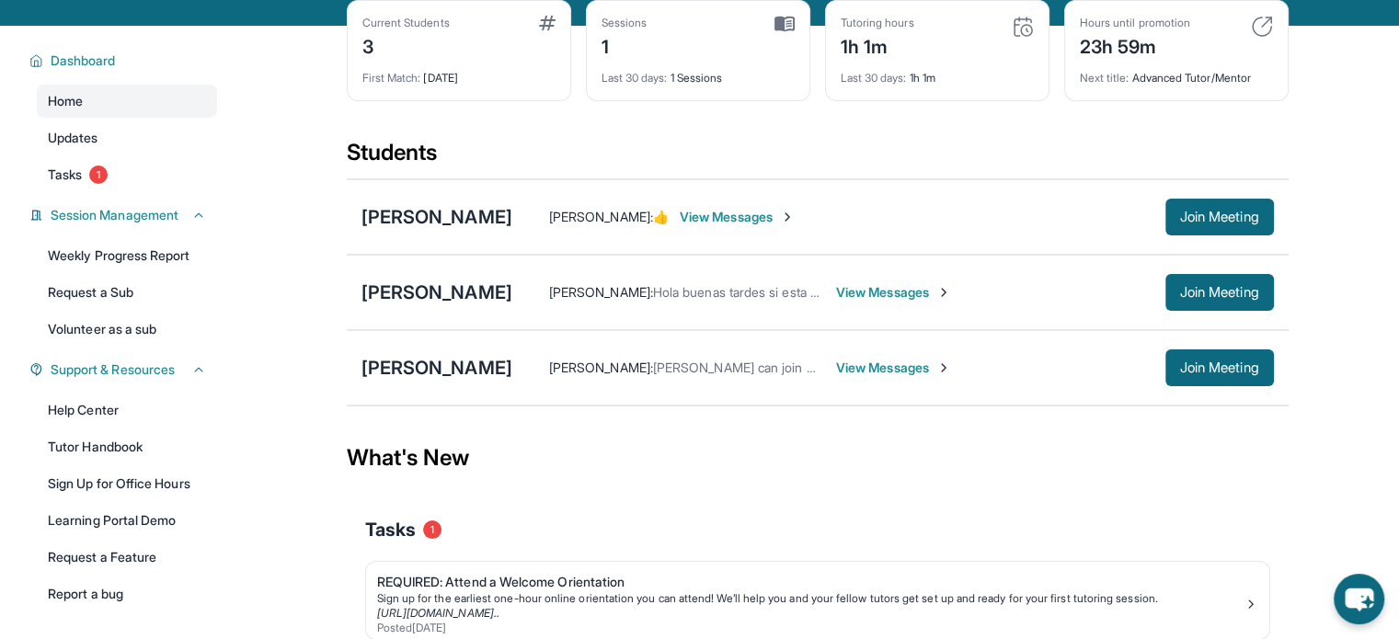
click at [877, 302] on span "View Messages" at bounding box center [893, 292] width 115 height 18
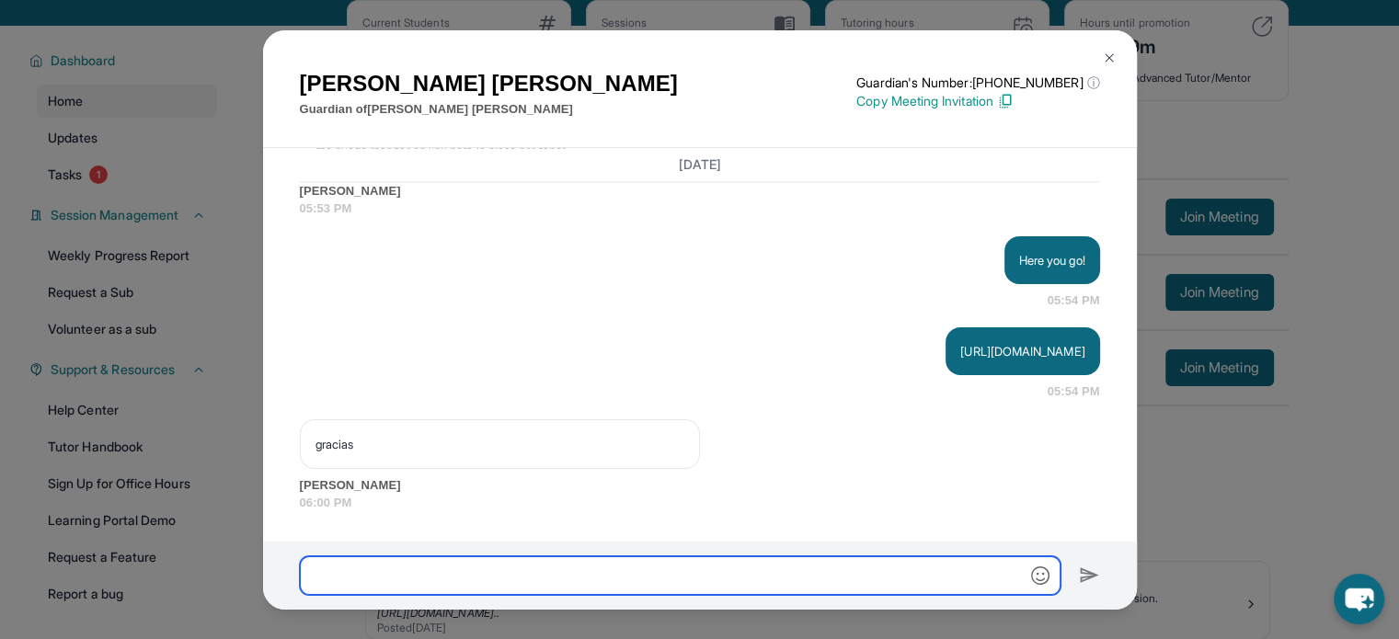
click at [715, 571] on input "text" at bounding box center [680, 576] width 761 height 39
paste input "**********"
type input "**********"
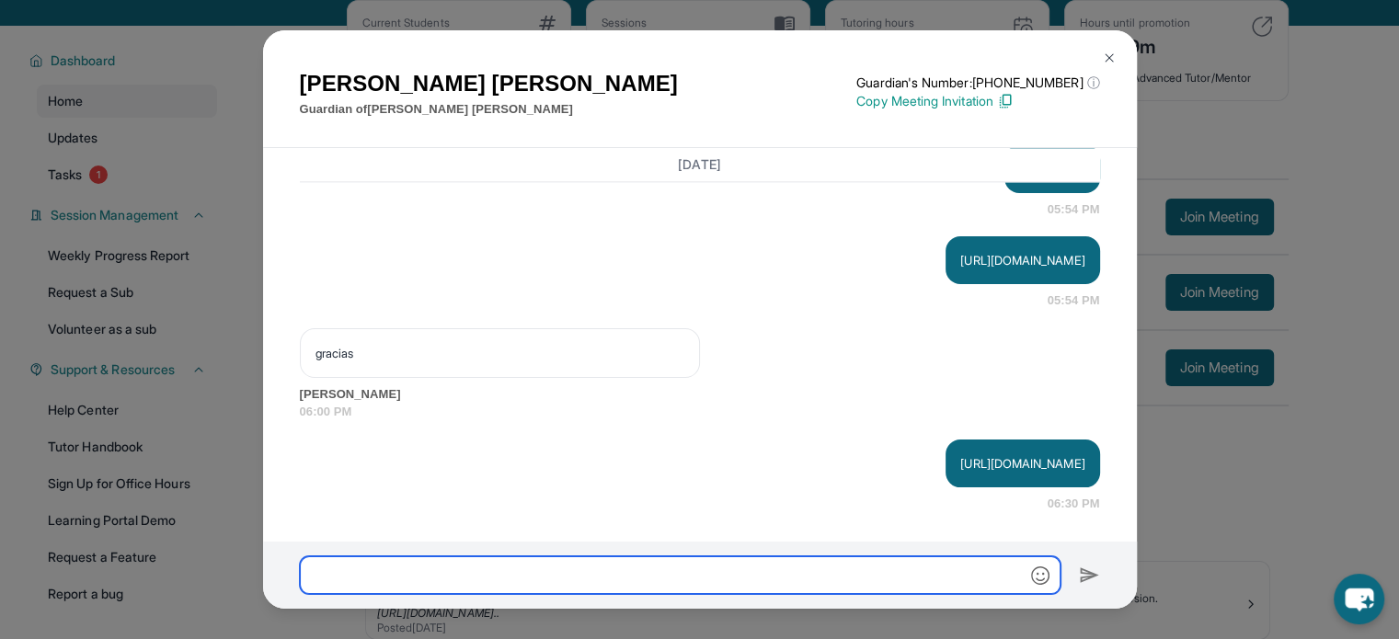
scroll to position [2742, 0]
drag, startPoint x: 835, startPoint y: 445, endPoint x: 1056, endPoint y: 443, distance: 220.8
click at [1056, 454] on p "[URL][DOMAIN_NAME]" at bounding box center [1022, 463] width 124 height 18
click at [1369, 371] on div "[PERSON_NAME] Guardian of [PERSON_NAME] Guardian's Number: [PHONE_NUMBER] ⓘ Thi…" at bounding box center [699, 319] width 1399 height 639
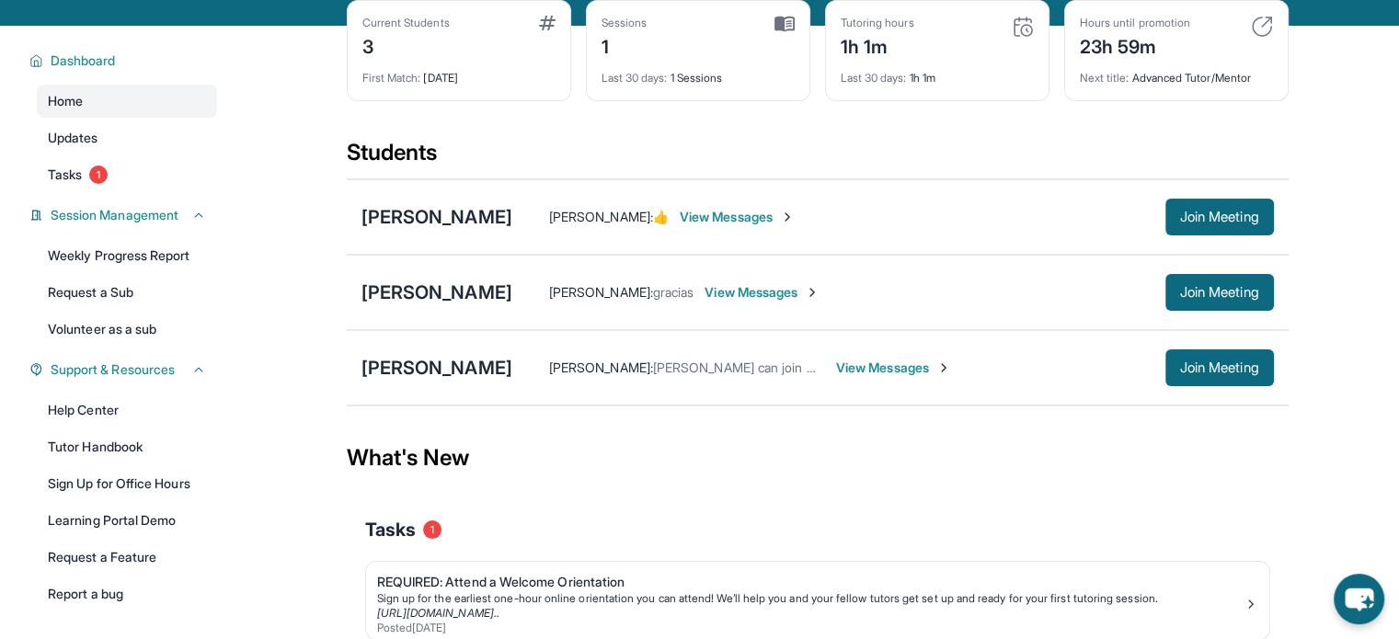
click at [778, 302] on span "View Messages" at bounding box center [762, 292] width 115 height 18
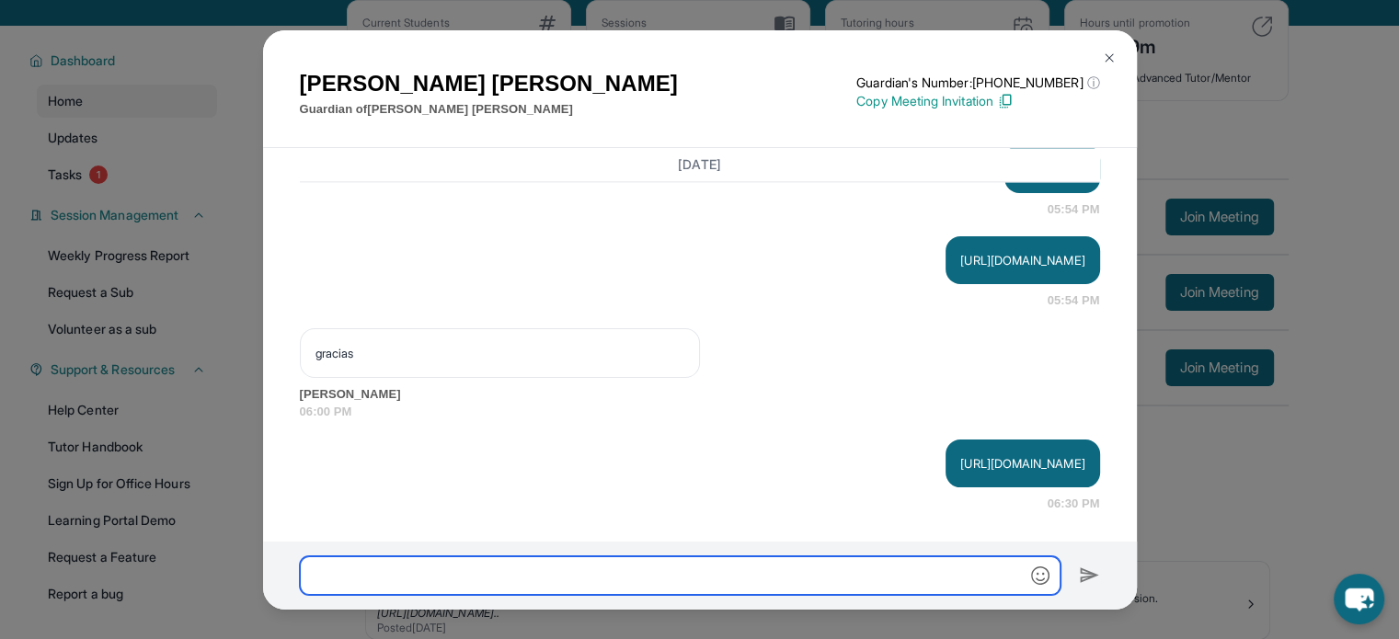
click at [748, 565] on input "text" at bounding box center [680, 576] width 761 height 39
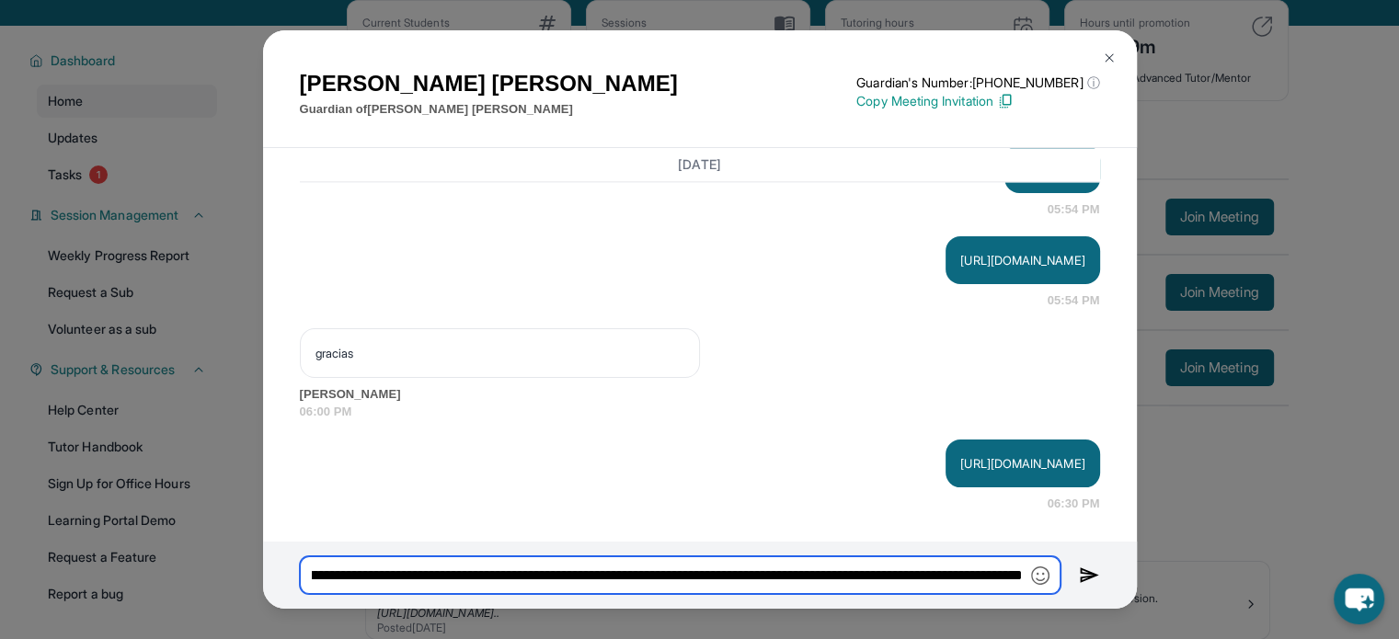
scroll to position [0, 835]
type input "**********"
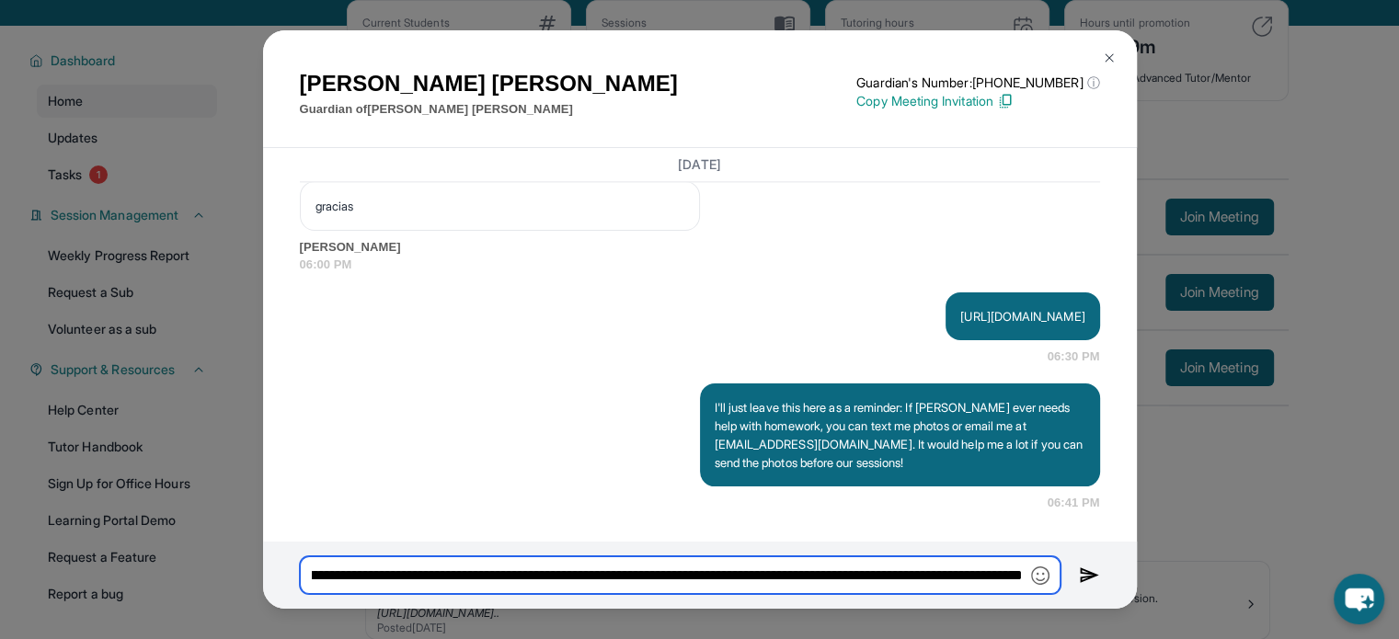
scroll to position [0, 526]
type input "**********"
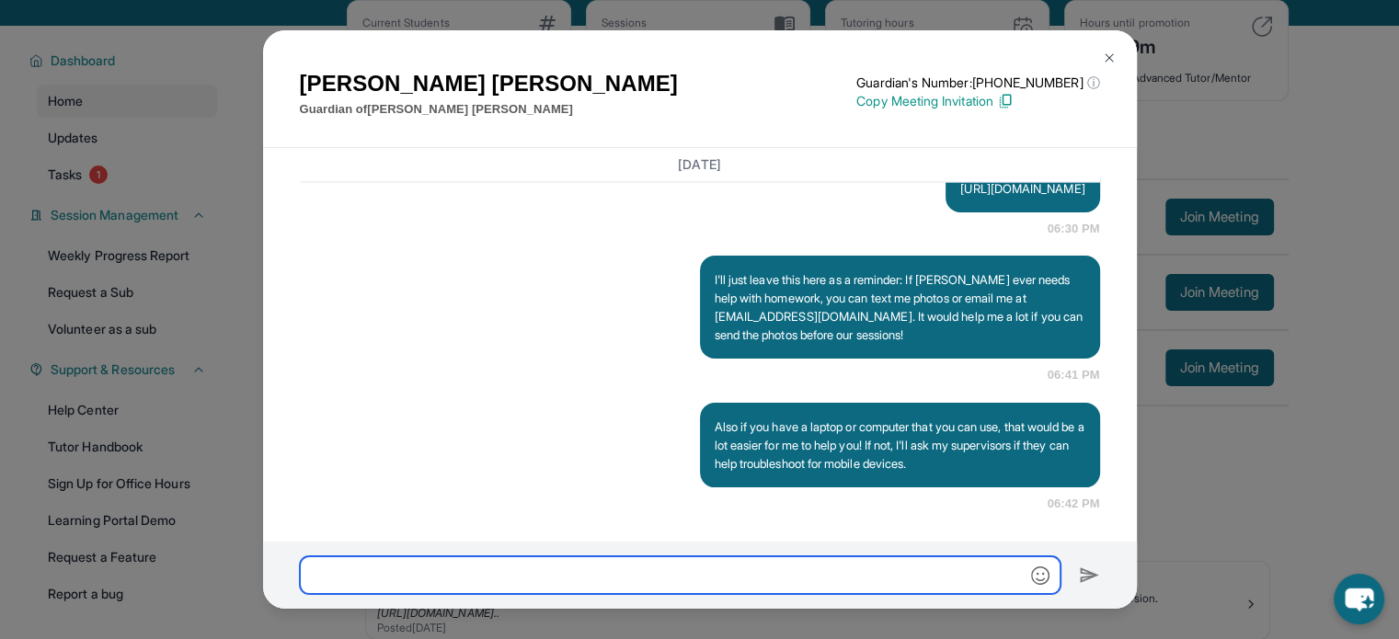
scroll to position [3018, 0]
click at [1112, 51] on img at bounding box center [1109, 58] width 15 height 15
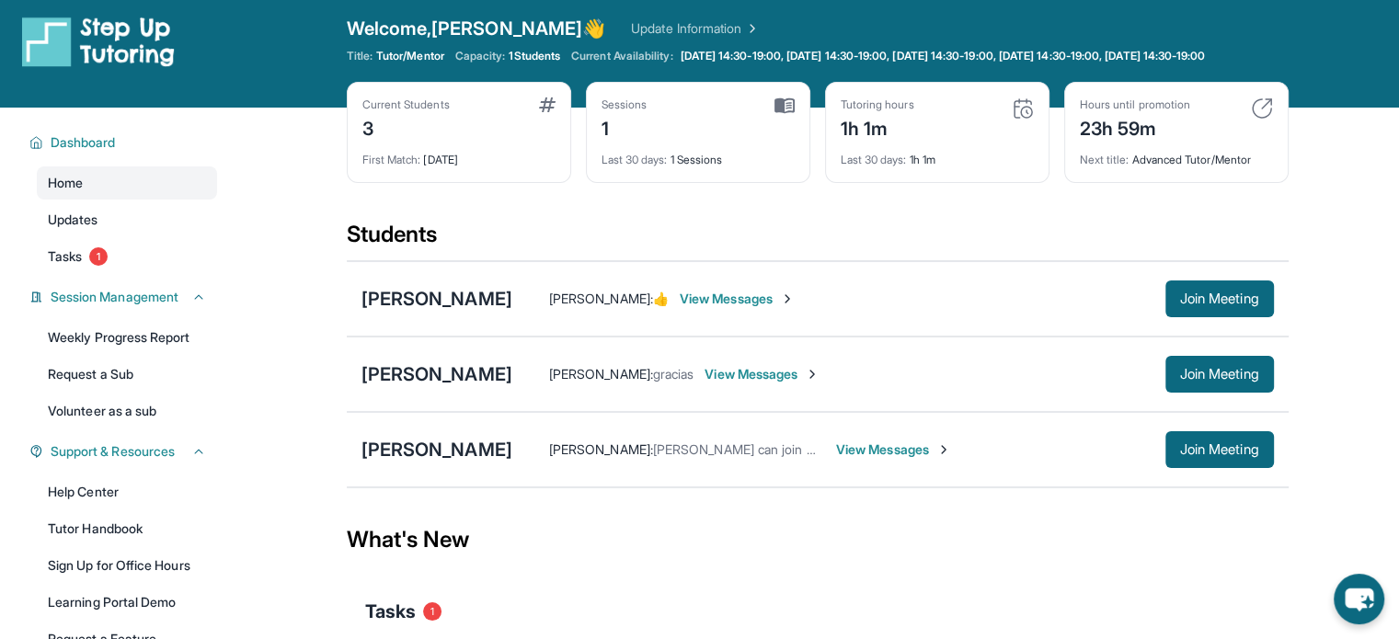
scroll to position [0, 0]
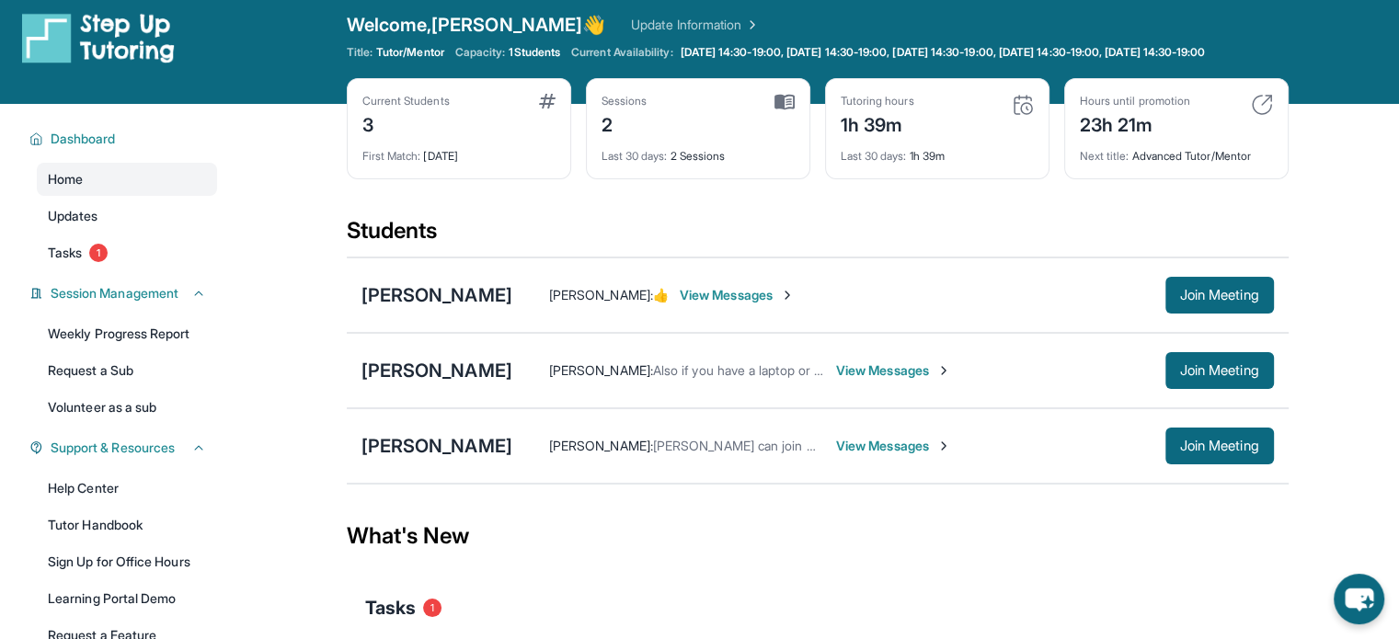
scroll to position [9, 0]
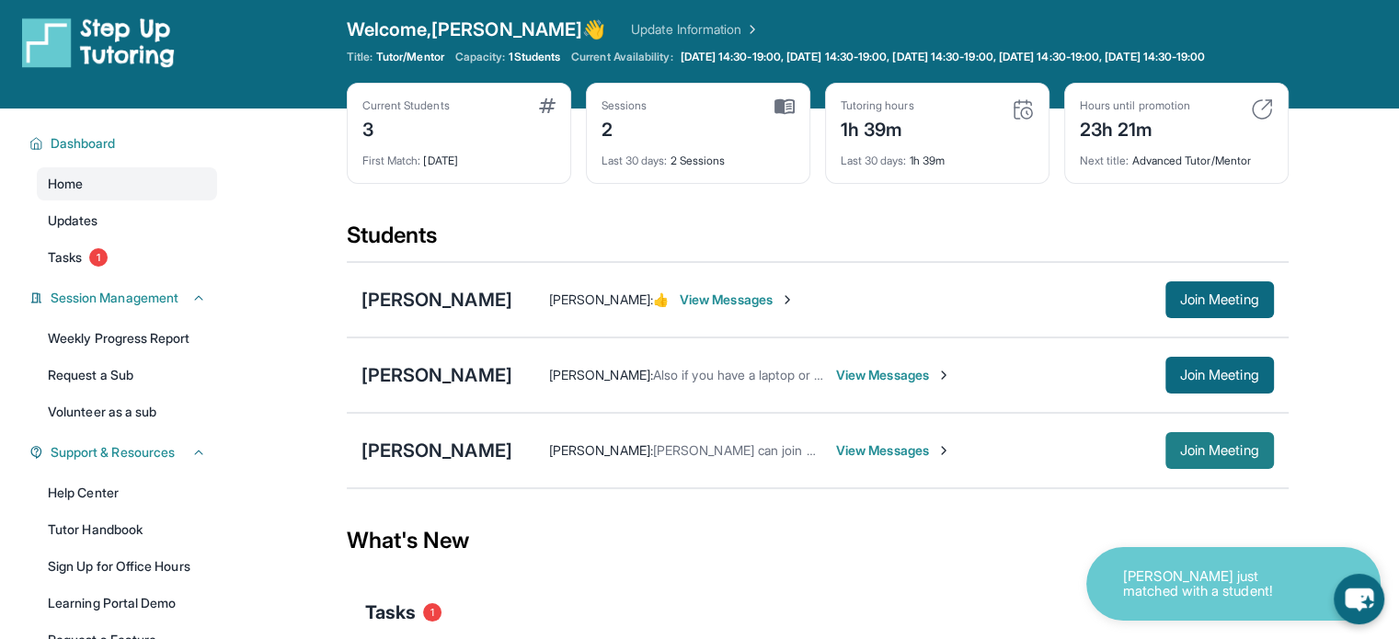
click at [1259, 456] on span "Join Meeting" at bounding box center [1219, 450] width 79 height 11
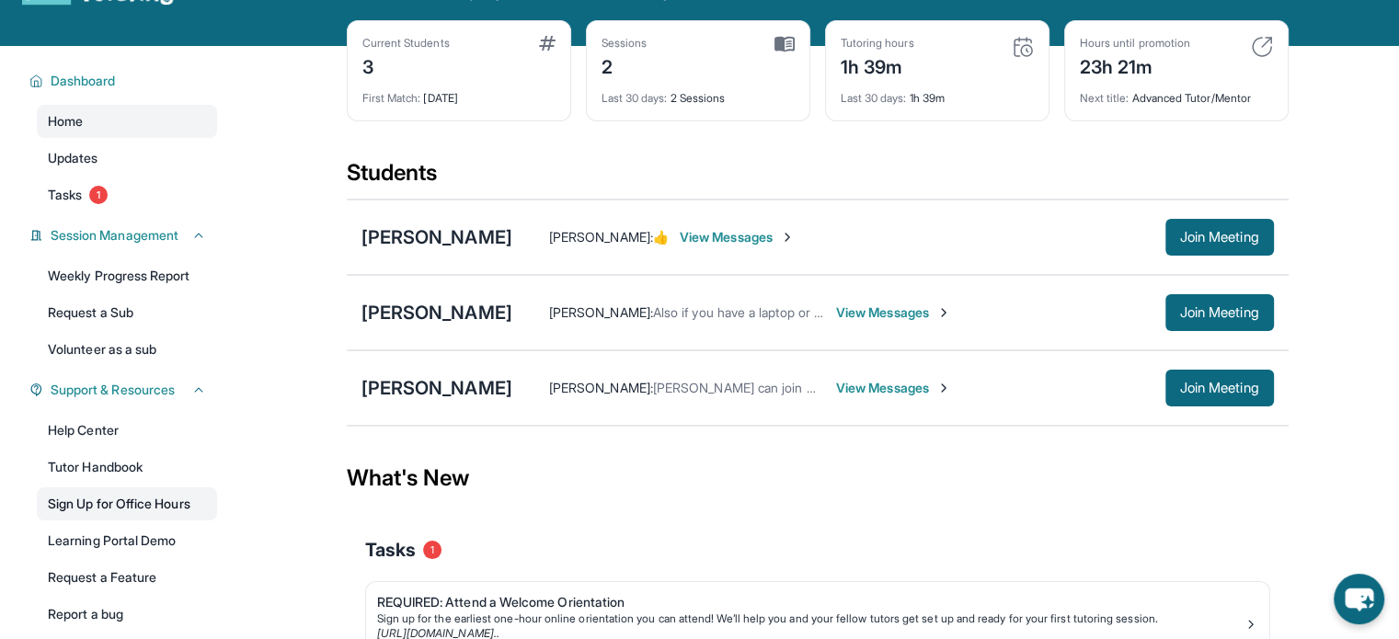
scroll to position [193, 0]
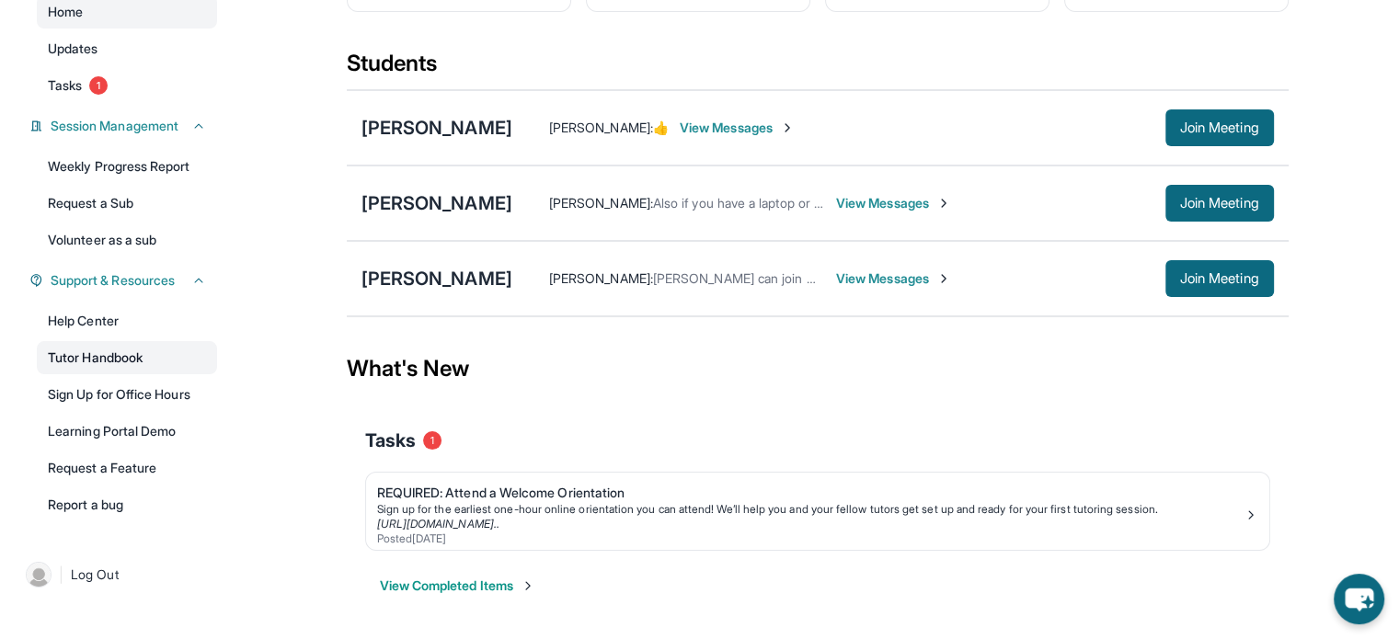
click at [156, 357] on link "Tutor Handbook" at bounding box center [127, 357] width 180 height 33
click at [398, 196] on div "[PERSON_NAME]" at bounding box center [437, 203] width 151 height 26
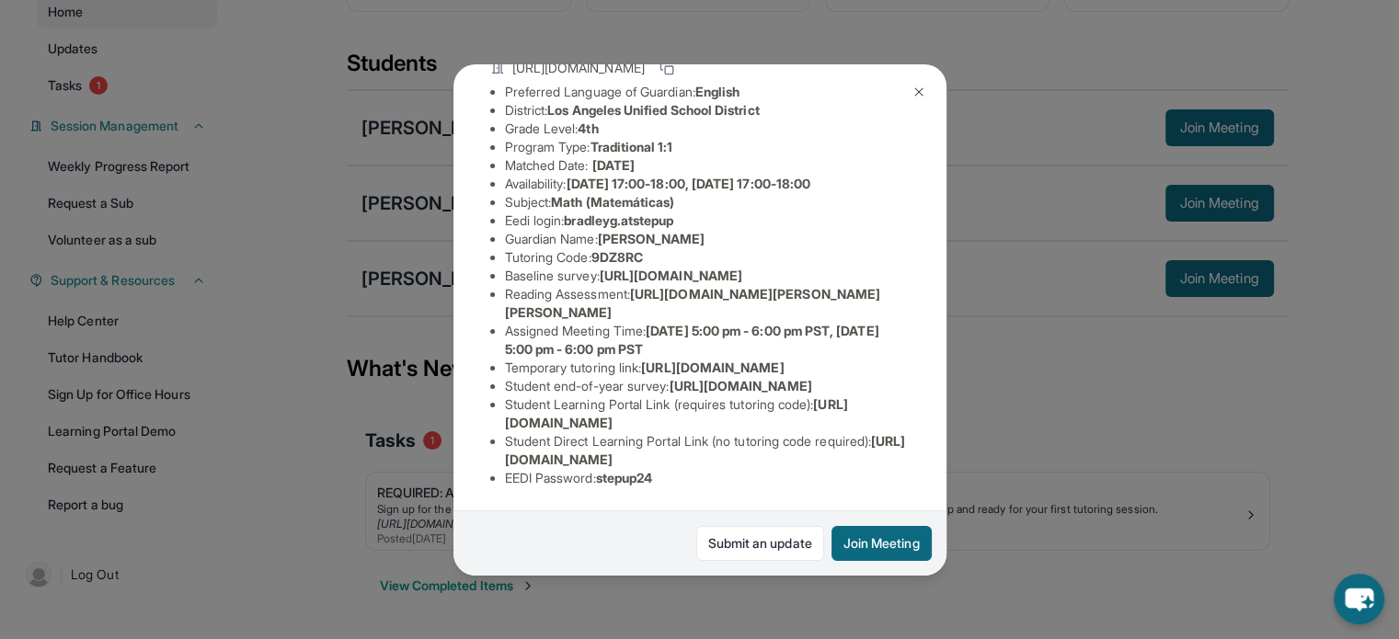
scroll to position [92, 0]
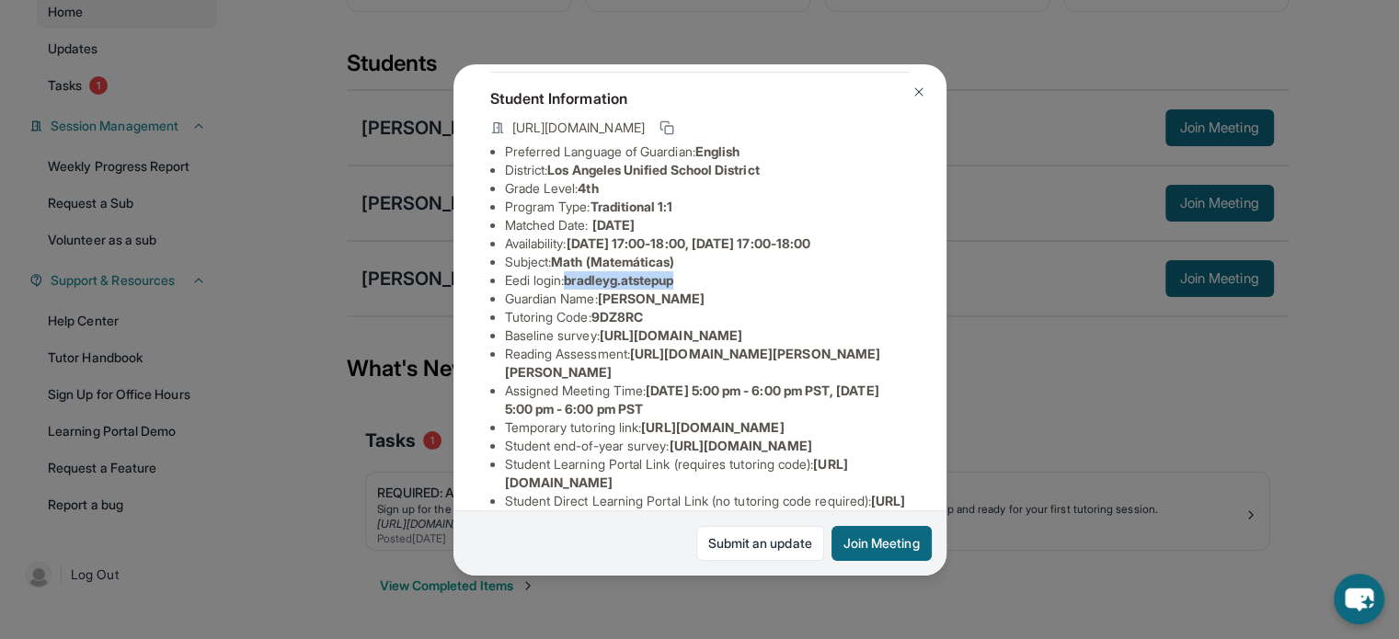
drag, startPoint x: 702, startPoint y: 288, endPoint x: 574, endPoint y: 290, distance: 127.9
click at [574, 290] on li "Eedi login : bradleyg.atstepup" at bounding box center [707, 280] width 405 height 18
copy span "bradleyg.atstepup"
click at [696, 325] on li "Tutoring Code : 9DZ8RC" at bounding box center [707, 317] width 405 height 18
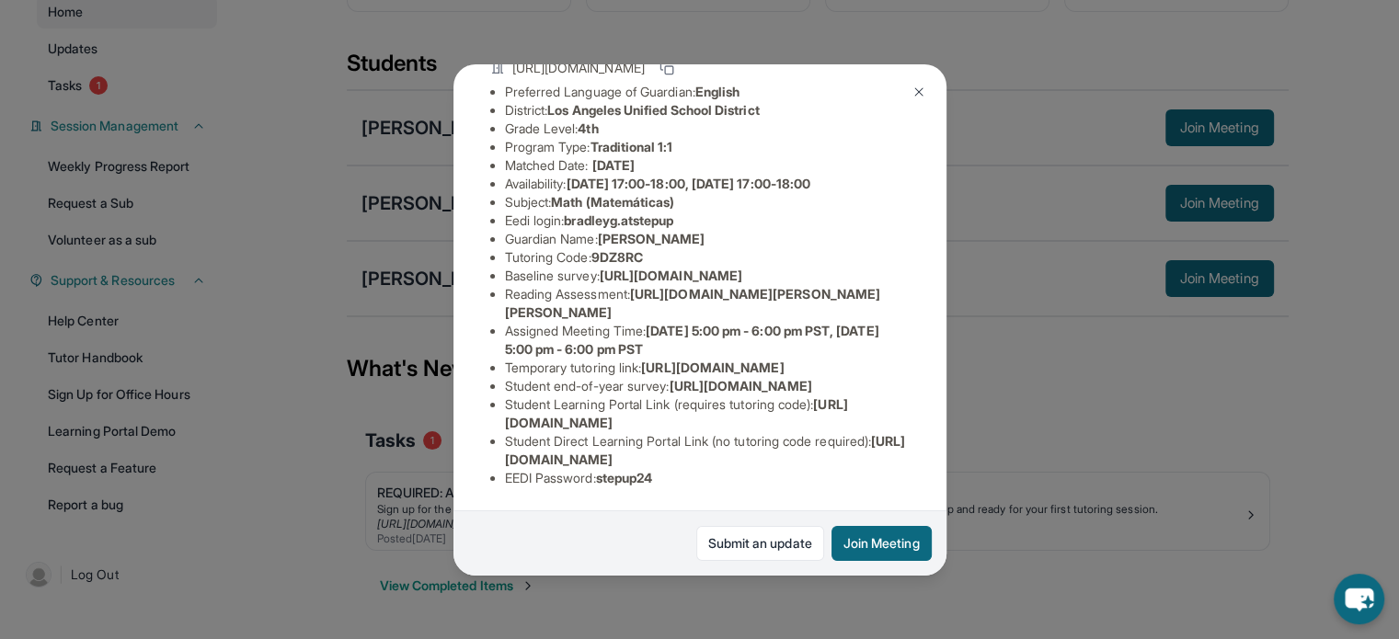
scroll to position [364, 0]
drag, startPoint x: 682, startPoint y: 477, endPoint x: 604, endPoint y: 469, distance: 78.5
click at [604, 469] on div "Student Information https://student-portal.stepuptutoring.org/student/9DZ8RC Pr…" at bounding box center [700, 257] width 420 height 490
copy span "stepup24"
click at [1098, 388] on div "[PERSON_NAME] Guardian: [PERSON_NAME] Student Information [URL][DOMAIN_NAME] Pr…" at bounding box center [699, 319] width 1399 height 639
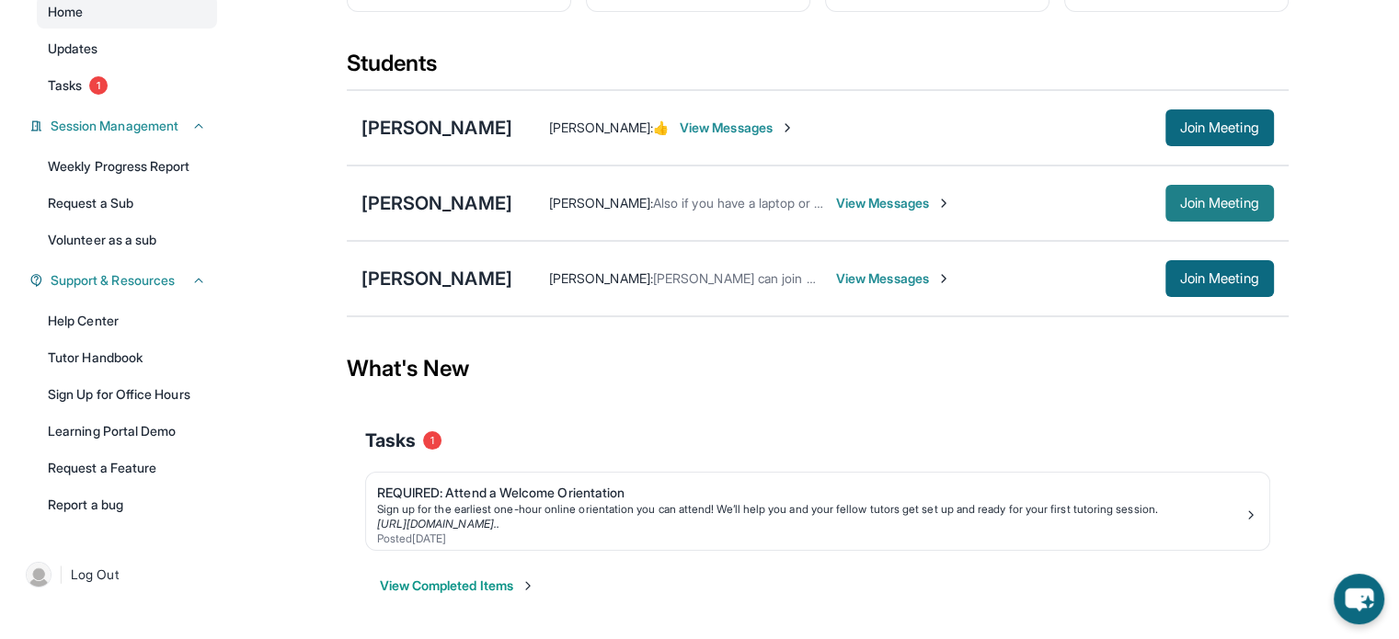
click at [1248, 204] on span "Join Meeting" at bounding box center [1219, 203] width 79 height 11
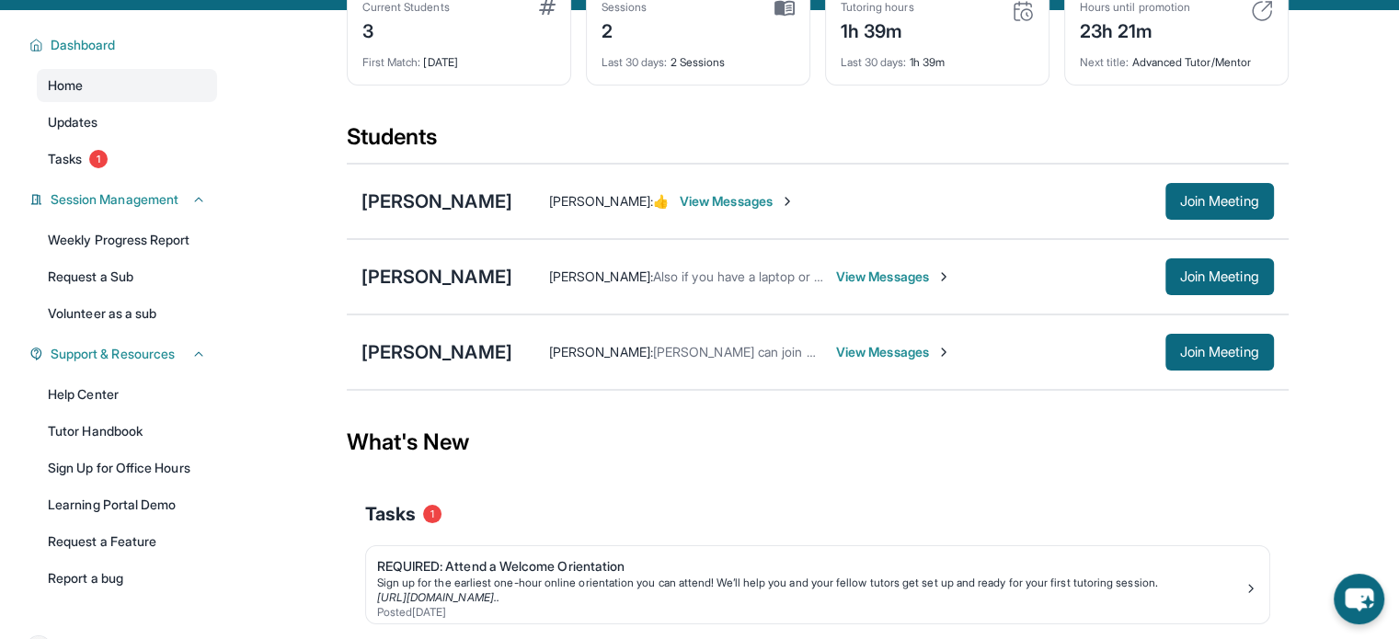
scroll to position [0, 0]
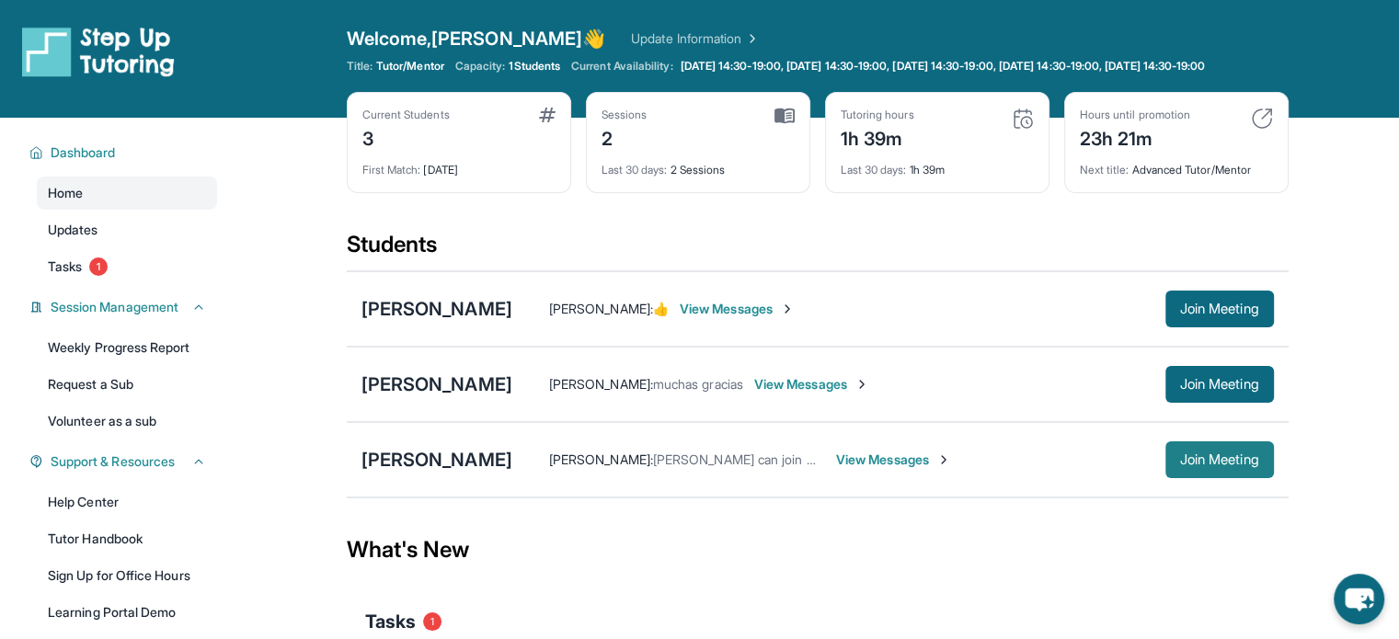
click at [1238, 478] on button "Join Meeting" at bounding box center [1220, 460] width 109 height 37
